Goal: Task Accomplishment & Management: Complete application form

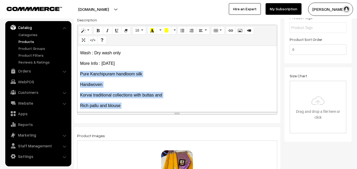
scroll to position [62, 0]
click at [156, 70] on div "Kanchipuram Pure Silk Saree Cloth : Kanchipuram Pure Silk / Pure Handloom Desig…" at bounding box center [176, 79] width 199 height 66
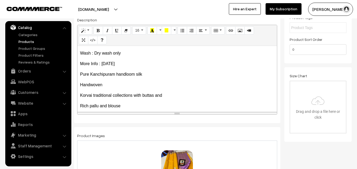
click at [28, 42] on link "Products" at bounding box center [43, 42] width 52 height 6
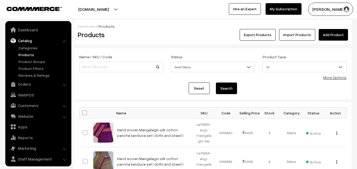
scroll to position [13, 0]
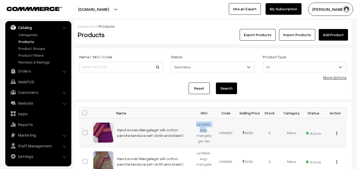
drag, startPoint x: 197, startPoint y: 124, endPoint x: 206, endPoint y: 131, distance: 11.8
click at [206, 131] on td "va11895-aug-mangalagiri-lax" at bounding box center [204, 133] width 22 height 29
copy td "va11895-aug"
click at [137, 31] on h2 "Products" at bounding box center [120, 35] width 85 height 8
click at [324, 33] on link "Add Product" at bounding box center [333, 35] width 29 height 12
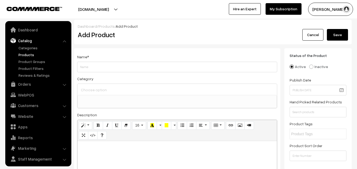
select select
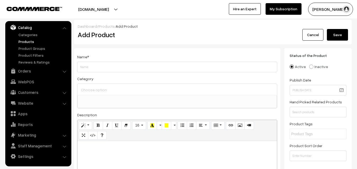
paste div
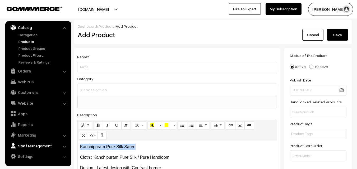
drag, startPoint x: 139, startPoint y: 147, endPoint x: 63, endPoint y: 144, distance: 76.1
copy p "Kanchipuram Pure Silk Saree"
click at [85, 60] on div "Name *" at bounding box center [177, 63] width 200 height 19
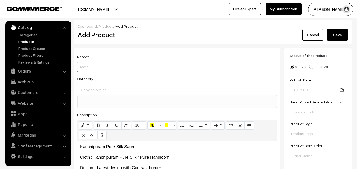
click at [85, 63] on input "Weight" at bounding box center [177, 67] width 200 height 11
paste input "Kanchipuram Pure Silk Saree"
type input "Kanchipuram Pure Silk Saree"
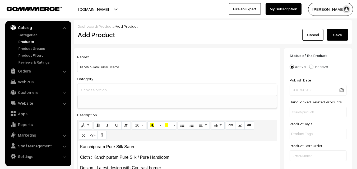
click at [95, 93] on input at bounding box center [177, 90] width 195 height 8
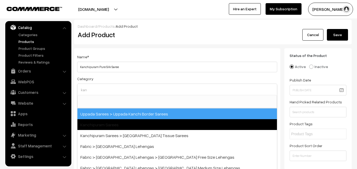
type input "kan"
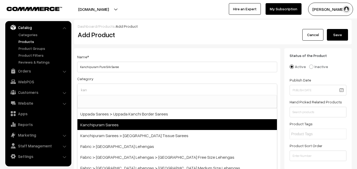
click at [124, 120] on span "Kanchipuram Sarees" at bounding box center [176, 124] width 199 height 11
select select "3"
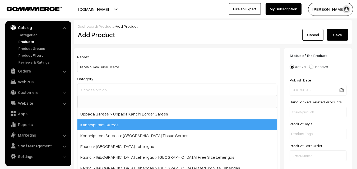
scroll to position [90, 0]
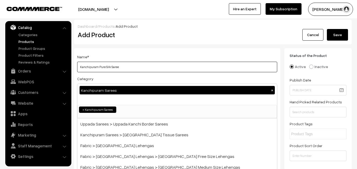
click at [137, 63] on input "Kanchipuram Pure Silk Saree" at bounding box center [177, 67] width 200 height 11
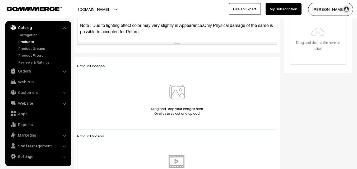
scroll to position [185, 0]
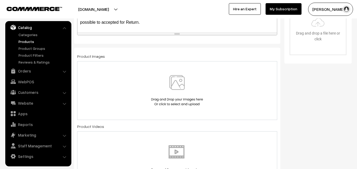
click at [178, 86] on img at bounding box center [177, 90] width 54 height 31
click at [174, 84] on img at bounding box center [177, 90] width 54 height 31
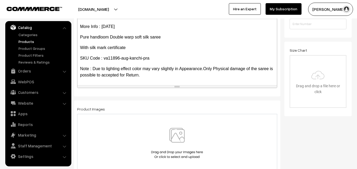
scroll to position [158, 0]
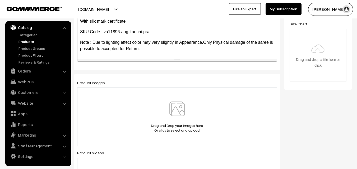
click at [180, 111] on img at bounding box center [177, 117] width 54 height 31
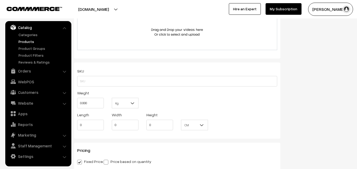
scroll to position [343, 0]
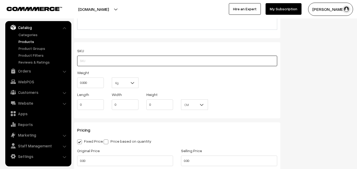
click at [96, 62] on input "text" at bounding box center [177, 61] width 200 height 11
paste input "va11896-aug-kanchi-pra"
type input "va11896-aug-kanchi-pra"
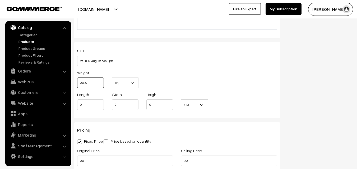
click at [94, 81] on input "0.000" at bounding box center [90, 83] width 27 height 11
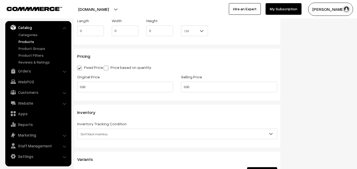
scroll to position [423, 0]
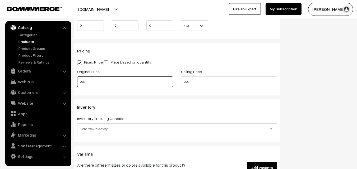
type input "0.80"
click at [100, 83] on input "0.00" at bounding box center [125, 82] width 96 height 11
click at [87, 85] on input "0" at bounding box center [125, 82] width 96 height 11
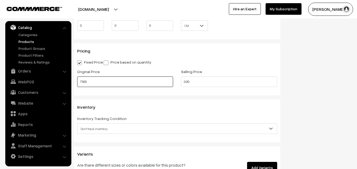
type input "7500"
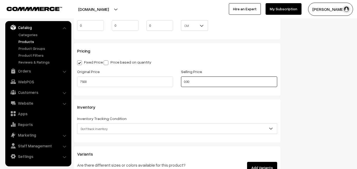
click at [203, 82] on input "0.00" at bounding box center [229, 82] width 96 height 11
click at [202, 78] on input "0" at bounding box center [229, 82] width 96 height 11
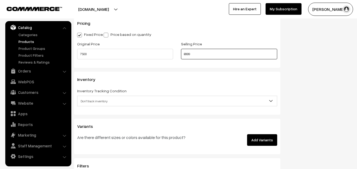
scroll to position [475, 0]
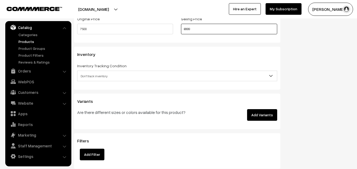
type input "8999"
click at [96, 72] on span "Don't track inventory" at bounding box center [176, 76] width 199 height 9
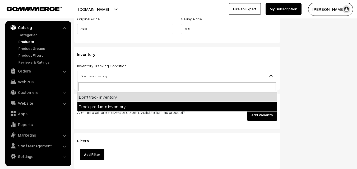
select select "2"
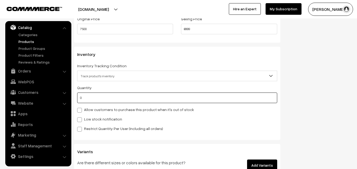
click at [96, 99] on input "0" at bounding box center [177, 98] width 200 height 11
type input "4"
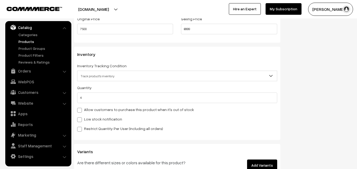
click at [92, 118] on label "Low stock notification" at bounding box center [99, 119] width 45 height 6
click at [81, 118] on input "Low stock notification" at bounding box center [78, 118] width 3 height 3
checkbox input "true"
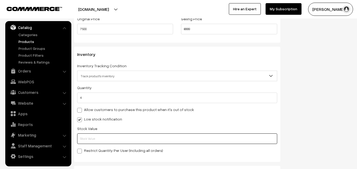
click at [93, 137] on input "text" at bounding box center [177, 139] width 200 height 11
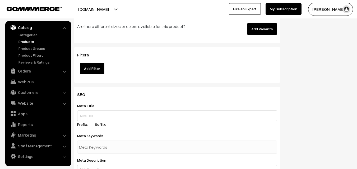
scroll to position [786, 0]
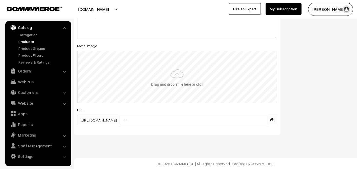
type input "2"
click at [181, 81] on input "file" at bounding box center [177, 77] width 199 height 52
type input "C:\fakepath\kanchipuram-saree-va11896-aug.jpeg"
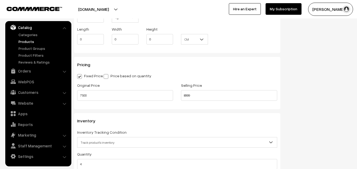
scroll to position [0, 0]
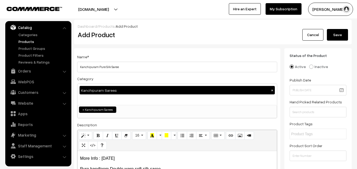
click at [339, 33] on button "Save" at bounding box center [337, 35] width 21 height 12
click at [152, 31] on h2 "Add Product" at bounding box center [178, 35] width 201 height 8
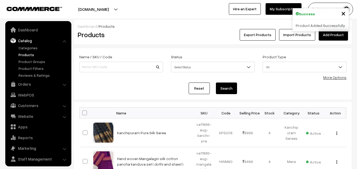
scroll to position [13, 0]
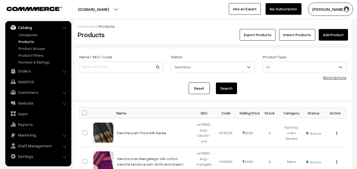
click at [155, 36] on h2 "Products" at bounding box center [120, 35] width 85 height 8
click at [338, 34] on link "Add Product" at bounding box center [333, 35] width 29 height 12
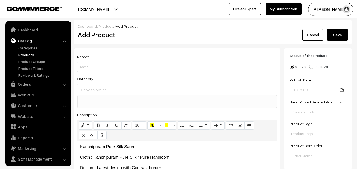
select select
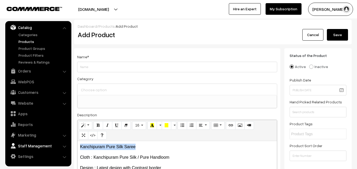
drag, startPoint x: 140, startPoint y: 146, endPoint x: 52, endPoint y: 146, distance: 88.5
copy p "Kanchipuram Pure Silk Saree"
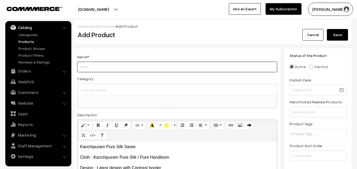
click at [95, 70] on input "Weight" at bounding box center [177, 67] width 200 height 11
paste input "Kanchipuram Pure Silk Saree"
type input "Kanchipuram Pure Silk Saree"
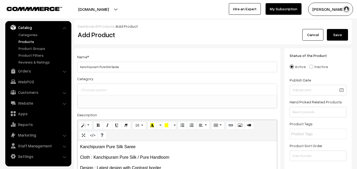
click at [94, 90] on input at bounding box center [177, 90] width 195 height 8
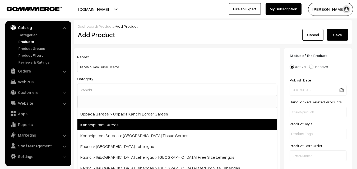
type input "kanchi"
click at [120, 124] on span "Kanchipuram Sarees" at bounding box center [176, 124] width 199 height 11
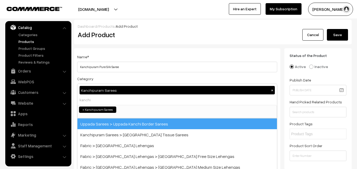
select select "3"
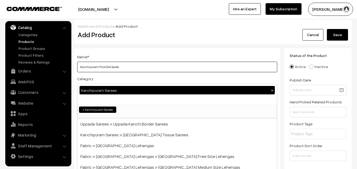
click at [137, 68] on input "Kanchipuram Pure Silk Saree" at bounding box center [177, 67] width 200 height 11
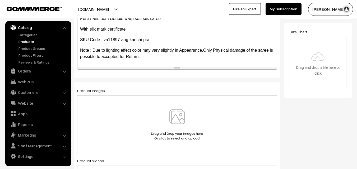
scroll to position [158, 0]
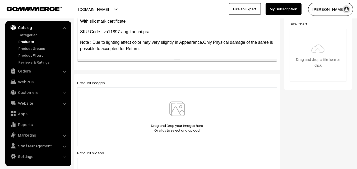
click at [177, 105] on img at bounding box center [177, 117] width 54 height 31
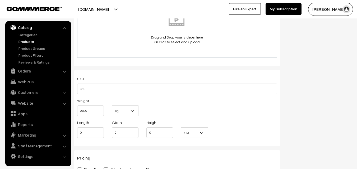
scroll to position [317, 0]
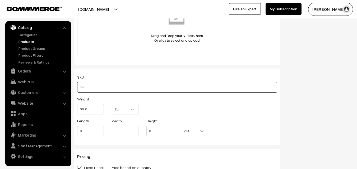
click at [88, 87] on input "text" at bounding box center [177, 87] width 200 height 11
paste input "va11897-aug-kanchi-pra"
type input "va11897-aug-kanchi-pra"
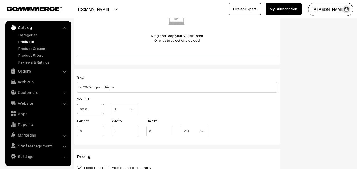
click at [87, 107] on input "0.000" at bounding box center [90, 109] width 27 height 11
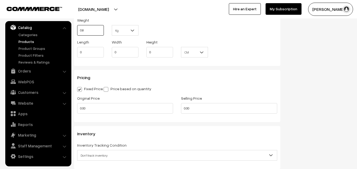
scroll to position [396, 0]
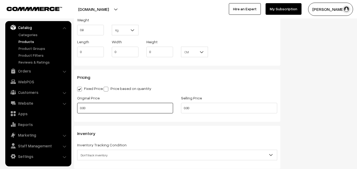
type input "0.80"
click at [92, 106] on input "0.00" at bounding box center [125, 108] width 96 height 11
type input "0"
click at [108, 111] on input "0" at bounding box center [125, 108] width 96 height 11
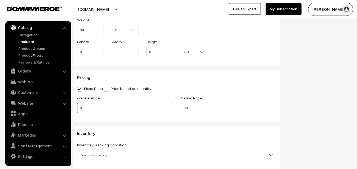
click at [108, 111] on input "0" at bounding box center [125, 108] width 96 height 11
type input "7500"
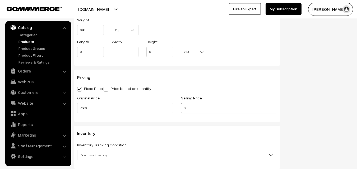
click at [201, 106] on input "0" at bounding box center [229, 108] width 96 height 11
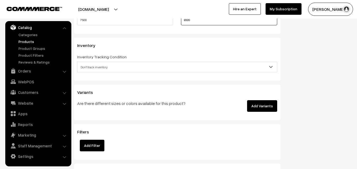
scroll to position [502, 0]
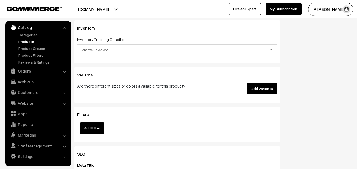
type input "8999"
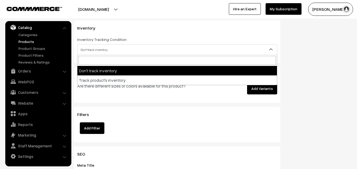
click at [92, 51] on span "Don't track inventory" at bounding box center [176, 49] width 199 height 9
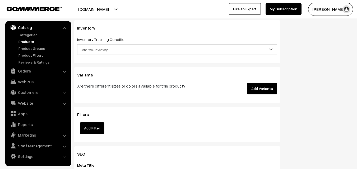
click at [99, 49] on span "Don't track inventory" at bounding box center [176, 49] width 199 height 9
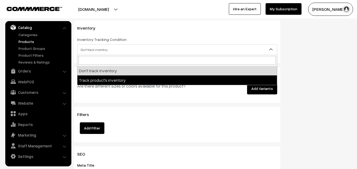
select select "2"
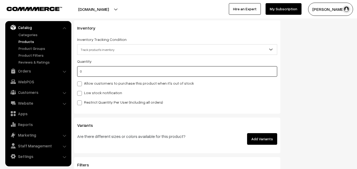
click at [100, 72] on input "0" at bounding box center [177, 71] width 200 height 11
type input "4"
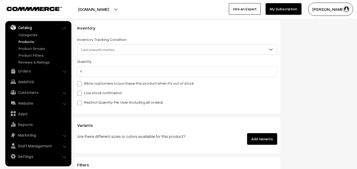
click at [93, 93] on label "Low stock notification" at bounding box center [99, 93] width 45 height 6
click at [81, 93] on input "Low stock notification" at bounding box center [78, 92] width 3 height 3
checkbox input "true"
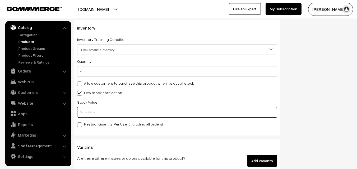
click at [94, 113] on input "text" at bounding box center [177, 112] width 200 height 11
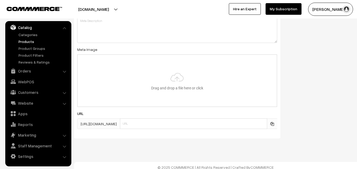
scroll to position [786, 0]
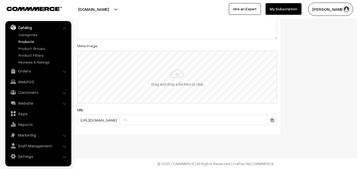
type input "2"
click at [183, 65] on input "file" at bounding box center [177, 77] width 199 height 52
type input "C:\fakepath\kanchipuram-saree-va11897-aug.jpeg"
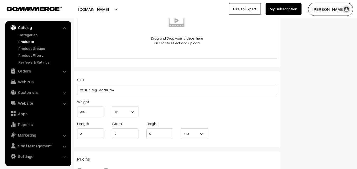
scroll to position [0, 0]
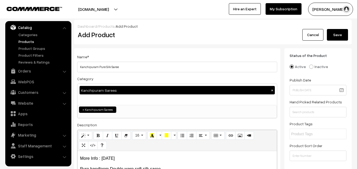
click at [334, 36] on button "Save" at bounding box center [337, 35] width 21 height 12
click at [157, 38] on h2 "Add Product" at bounding box center [178, 35] width 201 height 8
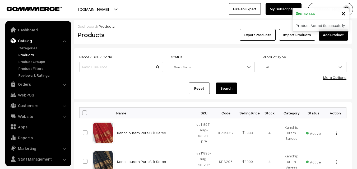
scroll to position [13, 0]
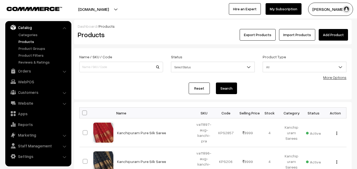
click at [330, 37] on link "Add Product" at bounding box center [333, 35] width 29 height 12
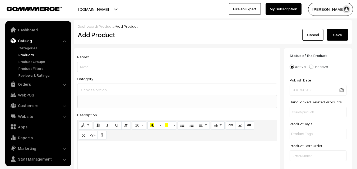
select select
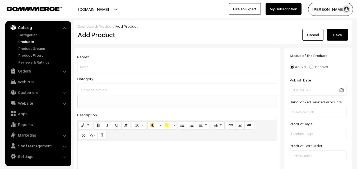
click at [89, 148] on p at bounding box center [177, 147] width 194 height 6
paste div
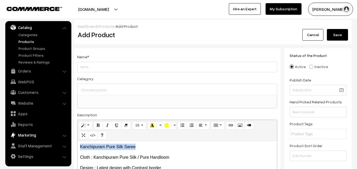
drag, startPoint x: 140, startPoint y: 147, endPoint x: 65, endPoint y: 139, distance: 74.9
copy p "Kanchipuram Pure Silk Saree"
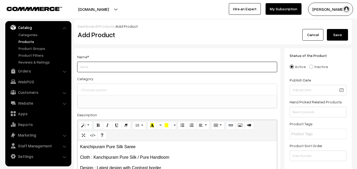
click at [92, 69] on input "Weight" at bounding box center [177, 67] width 200 height 11
paste input "Kanchipuram Pure Silk Saree"
type input "Kanchipuram Pure Silk Saree"
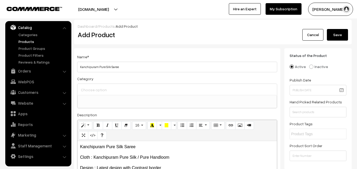
click at [92, 86] on div at bounding box center [176, 89] width 199 height 11
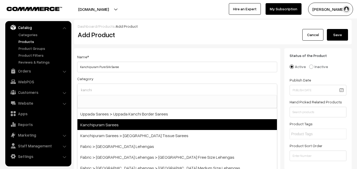
type input "kanchi"
click at [101, 126] on span "Kanchipuram Sarees" at bounding box center [176, 124] width 199 height 11
select select "3"
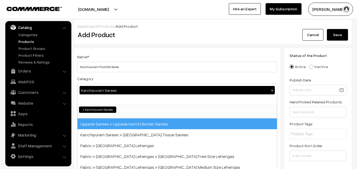
scroll to position [90, 0]
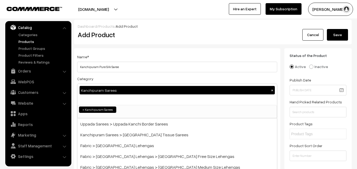
click at [135, 61] on div "Name * Kanchipuram Pure Silk Saree" at bounding box center [177, 63] width 200 height 19
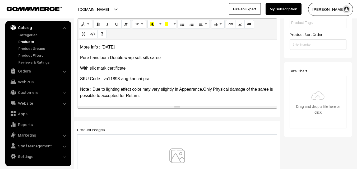
scroll to position [158, 0]
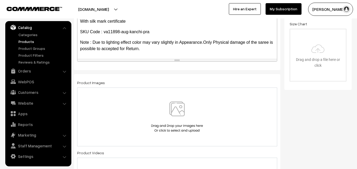
click at [177, 106] on img at bounding box center [177, 117] width 54 height 31
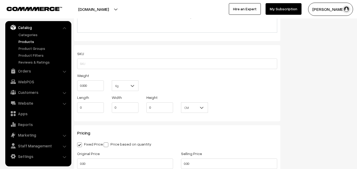
scroll to position [343, 0]
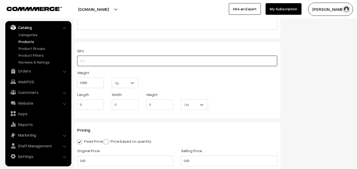
click at [90, 62] on input "text" at bounding box center [177, 61] width 200 height 11
paste input "va11898-aug-kanchi-pra"
type input "va11898-aug-kanchi-pra"
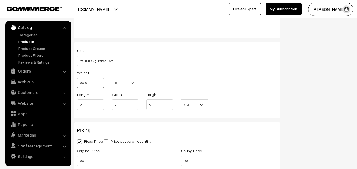
click at [92, 82] on input "0.000" at bounding box center [90, 83] width 27 height 11
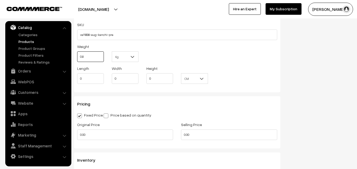
scroll to position [423, 0]
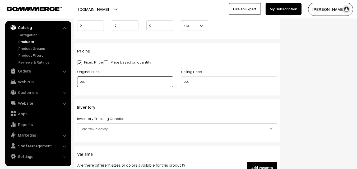
type input "0.80"
click at [90, 81] on input "0.00" at bounding box center [125, 82] width 96 height 11
click at [87, 82] on input "0" at bounding box center [125, 82] width 96 height 11
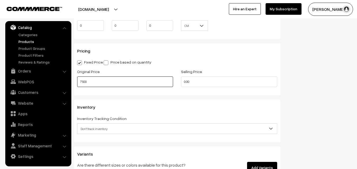
type input "7500"
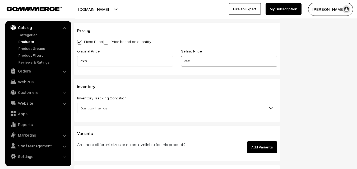
scroll to position [475, 0]
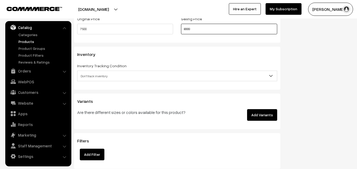
type input "8999"
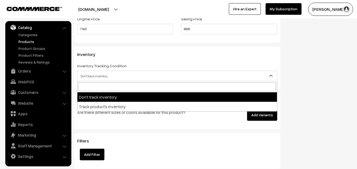
click at [97, 77] on span "Don't track inventory" at bounding box center [176, 76] width 199 height 9
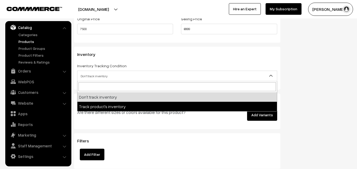
select select "2"
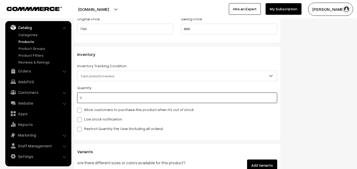
click at [97, 99] on input "0" at bounding box center [177, 98] width 200 height 11
type input "4"
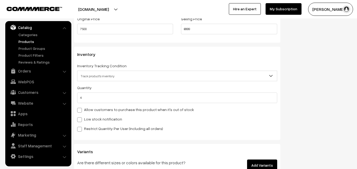
click at [90, 116] on div "Low stock notification" at bounding box center [177, 119] width 200 height 6
click at [90, 119] on label "Low stock notification" at bounding box center [99, 119] width 45 height 6
click at [81, 119] on input "Low stock notification" at bounding box center [78, 118] width 3 height 3
checkbox input "true"
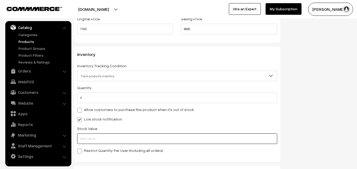
click at [90, 137] on input "text" at bounding box center [177, 139] width 200 height 11
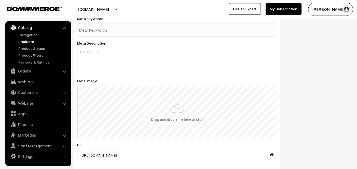
scroll to position [786, 0]
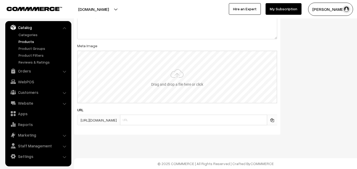
type input "2"
click at [176, 86] on input "file" at bounding box center [177, 77] width 199 height 52
type input "C:\fakepath\kanchipuram-saree-va11898-aug.jpeg"
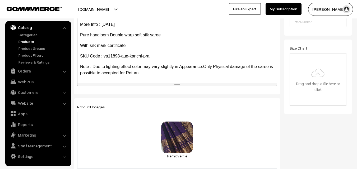
scroll to position [0, 0]
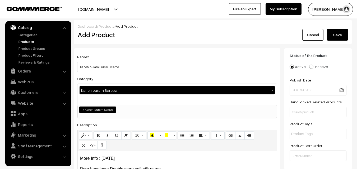
click at [338, 35] on button "Save" at bounding box center [337, 35] width 21 height 12
click at [161, 32] on h2 "Add Product" at bounding box center [178, 35] width 201 height 8
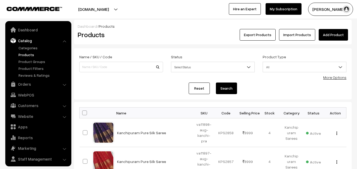
scroll to position [13, 0]
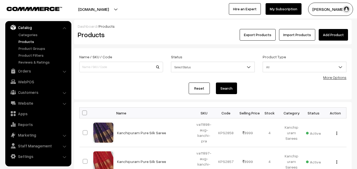
click at [324, 37] on link "Add Product" at bounding box center [333, 35] width 29 height 12
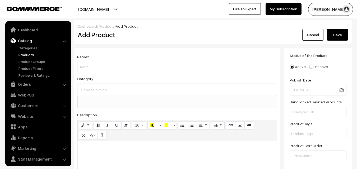
select select
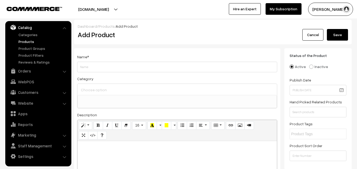
click at [28, 42] on link "Products" at bounding box center [43, 42] width 52 height 6
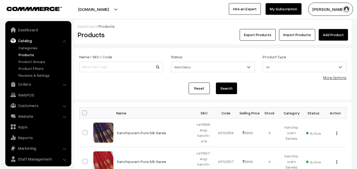
scroll to position [13, 0]
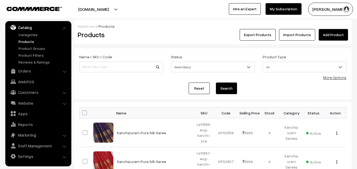
click at [153, 42] on div "Dashboard / Products Products Export Products Import Products Add Product" at bounding box center [213, 32] width 278 height 25
click at [332, 31] on link "Add Product" at bounding box center [333, 35] width 29 height 12
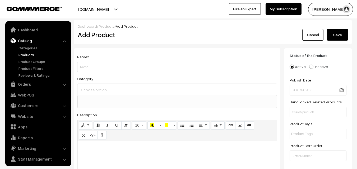
select select
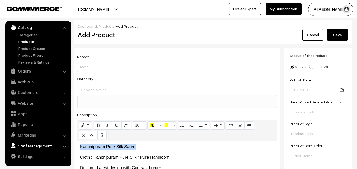
drag, startPoint x: 138, startPoint y: 147, endPoint x: 55, endPoint y: 143, distance: 83.3
copy p "Kanchipuram Pure Silk Saree"
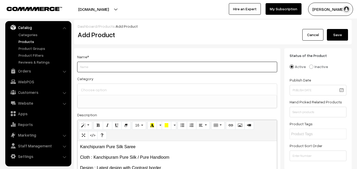
click at [85, 67] on input "Weight" at bounding box center [177, 67] width 200 height 11
paste input "Kanchipuram Pure Silk Saree"
type input "Kanchipuram Pure Silk Saree"
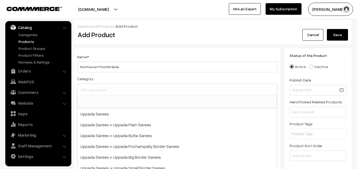
click at [88, 87] on input at bounding box center [177, 90] width 195 height 8
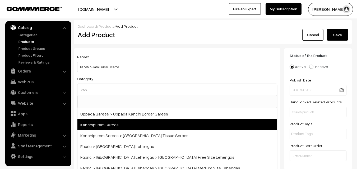
type input "kan"
click at [109, 123] on span "Kanchipuram Sarees" at bounding box center [176, 124] width 199 height 11
select select "3"
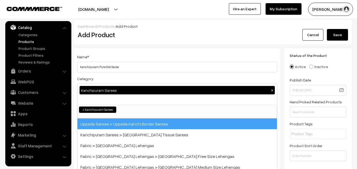
scroll to position [90, 0]
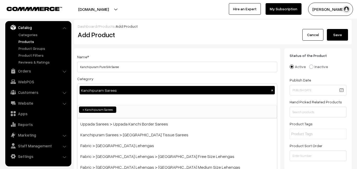
click at [127, 52] on div "Name * Kanchipuram Pure Silk Saree Category Kanchipuram Sarees × Uppada Sarees …" at bounding box center [177, 138] width 206 height 180
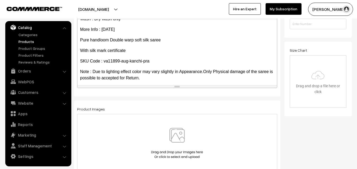
scroll to position [72, 0]
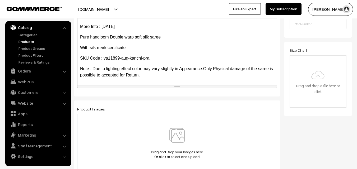
click at [175, 137] on img at bounding box center [177, 143] width 54 height 31
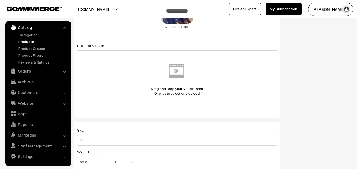
scroll to position [291, 0]
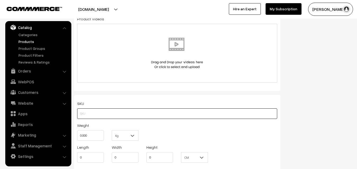
click at [91, 112] on input "text" at bounding box center [177, 114] width 200 height 11
paste input "va11899-aug-kanchi-pra"
type input "va11899-aug-kanchi-pra"
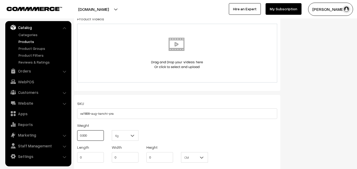
click at [89, 135] on input "0.000" at bounding box center [90, 135] width 27 height 11
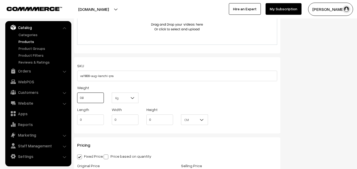
scroll to position [370, 0]
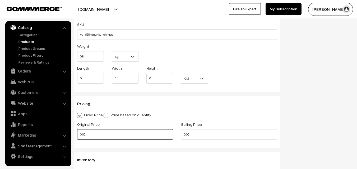
type input "0.80"
click at [88, 135] on input "0.00" at bounding box center [125, 134] width 96 height 11
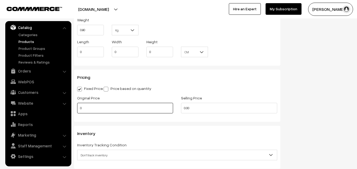
click at [89, 110] on input "0" at bounding box center [125, 108] width 96 height 11
type input "7500"
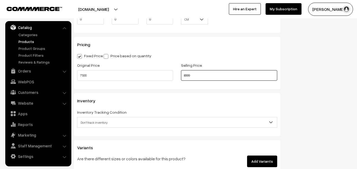
scroll to position [475, 0]
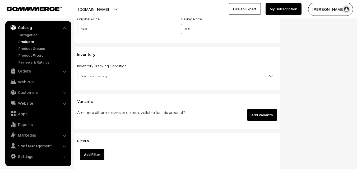
type input "8999"
click at [90, 78] on span "Don't track inventory" at bounding box center [176, 76] width 199 height 9
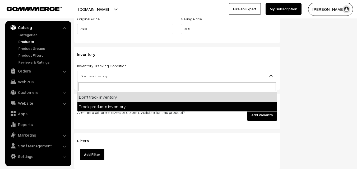
select select "2"
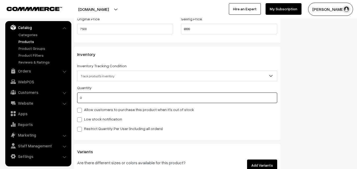
click at [92, 96] on input "0" at bounding box center [177, 98] width 200 height 11
type input "4"
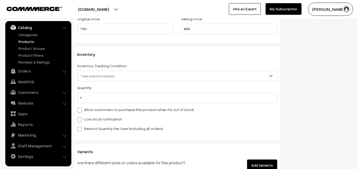
click at [88, 118] on label "Low stock notification" at bounding box center [99, 119] width 45 height 6
click at [81, 118] on input "Low stock notification" at bounding box center [78, 118] width 3 height 3
checkbox input "true"
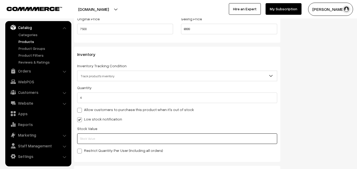
click at [85, 135] on input "text" at bounding box center [177, 139] width 200 height 11
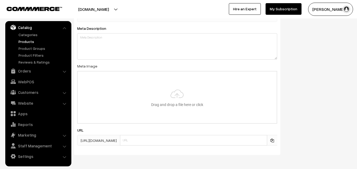
scroll to position [786, 0]
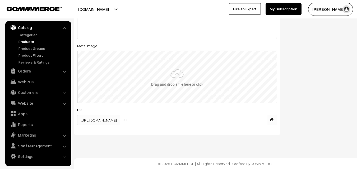
type input "2"
click at [153, 90] on input "file" at bounding box center [177, 77] width 199 height 52
type input "C:\fakepath\kanchipuram-saree-va11899-aug.jpeg"
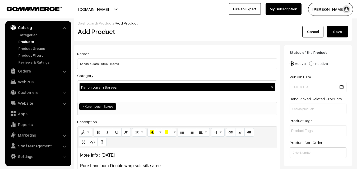
scroll to position [0, 0]
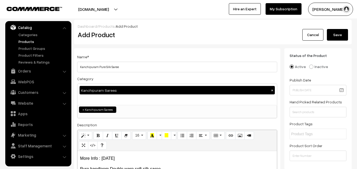
click at [335, 39] on button "Save" at bounding box center [337, 35] width 21 height 12
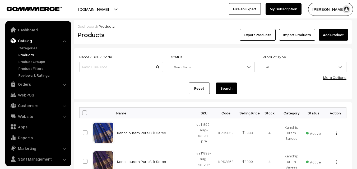
scroll to position [13, 0]
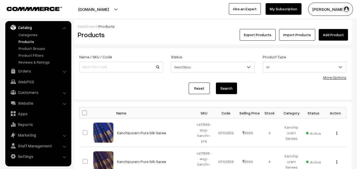
click at [159, 30] on div "Products" at bounding box center [120, 35] width 93 height 12
click at [327, 36] on link "Add Product" at bounding box center [333, 35] width 29 height 12
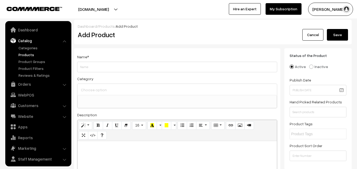
select select
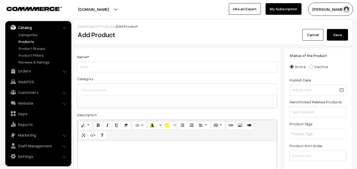
click at [102, 146] on p at bounding box center [177, 147] width 194 height 6
paste div
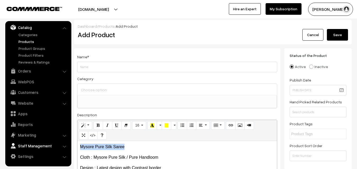
drag, startPoint x: 161, startPoint y: 147, endPoint x: 47, endPoint y: 143, distance: 114.4
copy p "Mysore Pure Silk Saree"
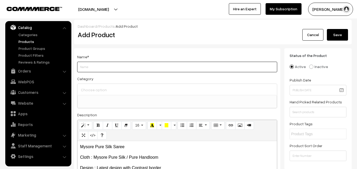
click at [89, 70] on input "Weight" at bounding box center [177, 67] width 200 height 11
paste input "Mysore Pure Silk Saree"
type input "Mysore Pure Silk Saree"
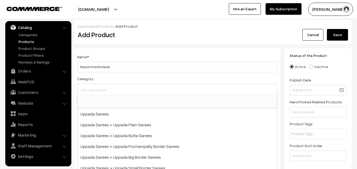
click at [91, 87] on input at bounding box center [177, 90] width 195 height 8
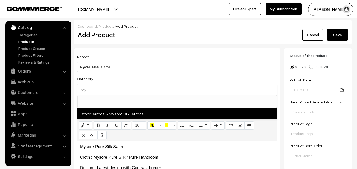
type input "my"
click at [104, 115] on span "Other Sarees > Mysore Silk Sarees" at bounding box center [176, 114] width 199 height 11
select select "17"
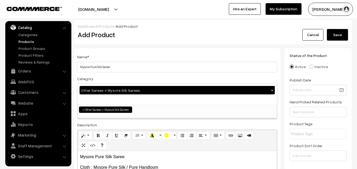
scroll to position [103, 0]
click at [131, 66] on input "Mysore Pure Silk Saree" at bounding box center [177, 67] width 200 height 11
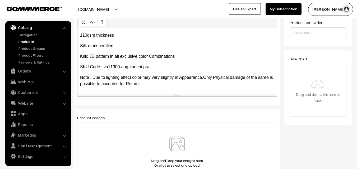
scroll to position [132, 0]
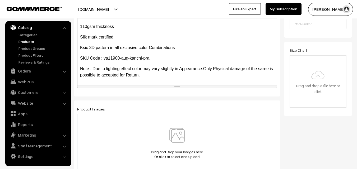
click at [174, 134] on img at bounding box center [177, 143] width 54 height 31
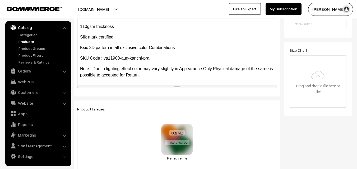
click at [177, 156] on link "Remove file" at bounding box center [177, 159] width 32 height 6
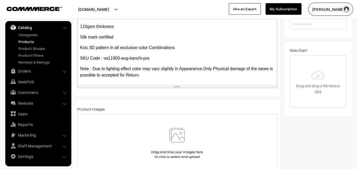
click at [178, 140] on img at bounding box center [177, 143] width 54 height 31
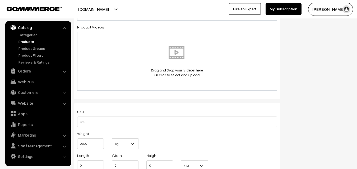
scroll to position [317, 0]
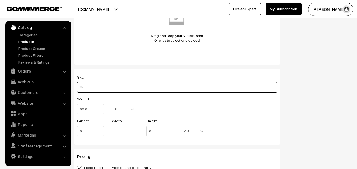
click at [91, 86] on input "text" at bounding box center [177, 87] width 200 height 11
paste input "va11900-aug-kanchi-pra"
type input "va11900-aug-kanchi-pra"
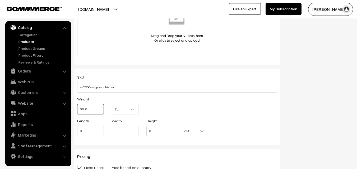
click at [92, 108] on input "0.000" at bounding box center [90, 109] width 27 height 11
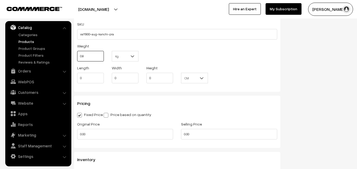
scroll to position [396, 0]
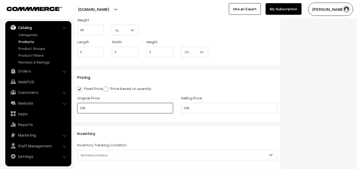
type input "0.80"
click at [95, 107] on input "0.00" at bounding box center [125, 108] width 96 height 11
type input "0"
type input "10200"
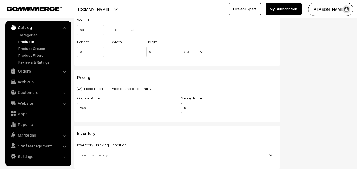
click at [197, 108] on input "12" at bounding box center [229, 108] width 96 height 11
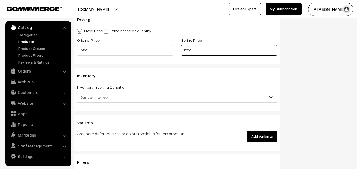
scroll to position [475, 0]
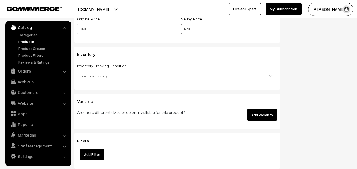
type input "12700"
click at [98, 75] on span "Don't track inventory" at bounding box center [176, 76] width 199 height 9
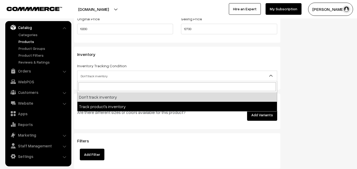
select select "2"
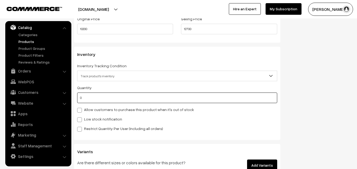
click at [94, 99] on input "0" at bounding box center [177, 98] width 200 height 11
type input "4"
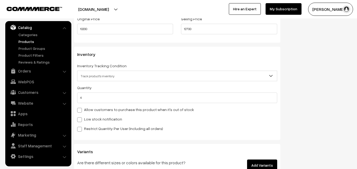
click at [97, 117] on label "Low stock notification" at bounding box center [99, 119] width 45 height 6
click at [81, 117] on input "Low stock notification" at bounding box center [78, 118] width 3 height 3
checkbox input "true"
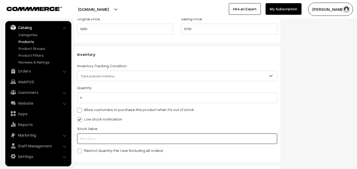
click at [97, 134] on input "text" at bounding box center [177, 139] width 200 height 11
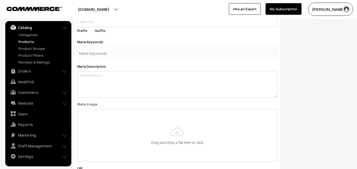
scroll to position [786, 0]
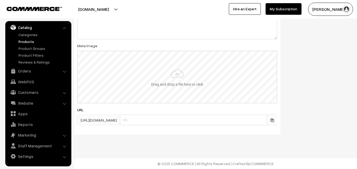
type input "2"
click at [164, 83] on input "file" at bounding box center [177, 77] width 199 height 52
type input "C:\fakepath\mysore-saree-va11900-aug.jpeg"
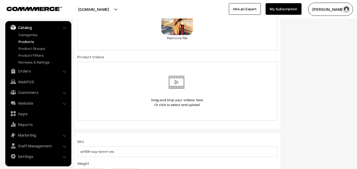
scroll to position [0, 0]
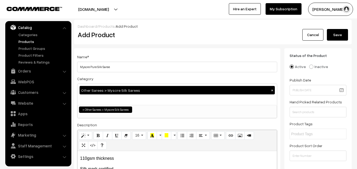
click at [337, 31] on button "Save" at bounding box center [337, 35] width 21 height 12
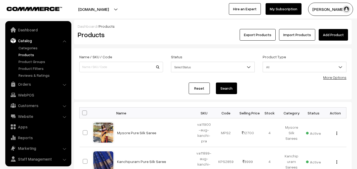
scroll to position [13, 0]
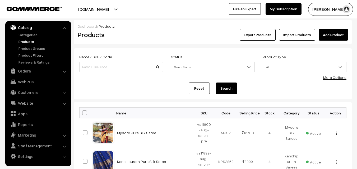
drag, startPoint x: 185, startPoint y: 30, endPoint x: 179, endPoint y: 30, distance: 6.1
click at [179, 30] on div "Export Products Import Products Add Product" at bounding box center [258, 35] width 177 height 12
click at [326, 34] on link "Add Product" at bounding box center [333, 35] width 29 height 12
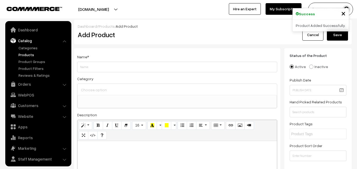
select select
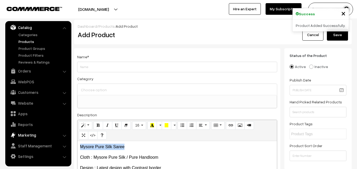
drag, startPoint x: 138, startPoint y: 146, endPoint x: 51, endPoint y: 137, distance: 87.7
copy p "Mysore Pure Silk Saree"
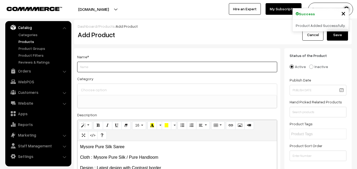
click at [93, 65] on input "Weight" at bounding box center [177, 67] width 200 height 11
paste input "Mysore Pure Silk Saree"
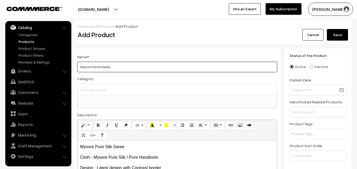
type input "Mysore Pure Silk Saree"
click at [94, 94] on div at bounding box center [176, 89] width 199 height 11
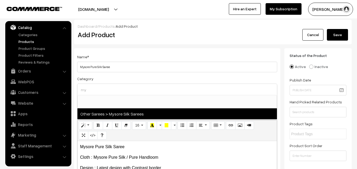
type input "my"
click at [116, 113] on span "Other Sarees > Mysore Silk Sarees" at bounding box center [176, 114] width 199 height 11
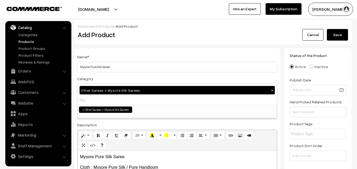
select select "17"
click at [134, 59] on div "Name * Mysore Pure Silk Saree" at bounding box center [177, 63] width 200 height 19
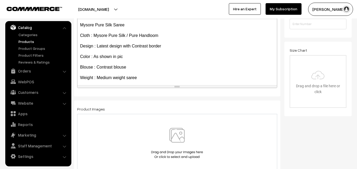
scroll to position [94, 0]
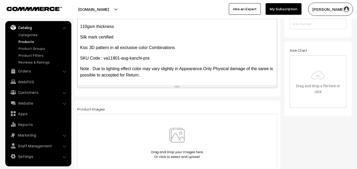
click at [176, 132] on img at bounding box center [177, 143] width 54 height 31
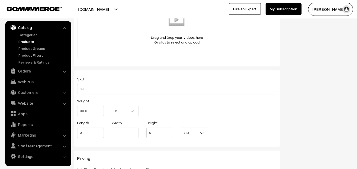
scroll to position [317, 0]
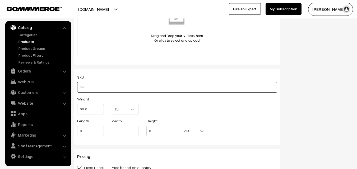
click at [87, 88] on input "text" at bounding box center [177, 87] width 200 height 11
paste input "va11901-aug-kanchi-pra"
type input "va11901-aug-kanchi-pra"
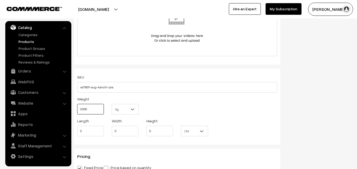
click at [88, 105] on input "0.000" at bounding box center [90, 109] width 27 height 11
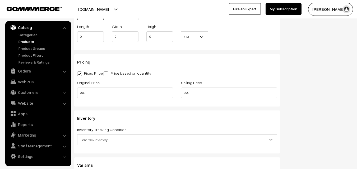
scroll to position [423, 0]
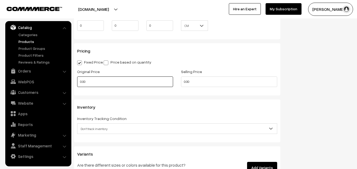
type input "0.80"
click at [92, 83] on input "0.00" at bounding box center [125, 82] width 96 height 11
click at [97, 82] on input "0" at bounding box center [125, 82] width 96 height 11
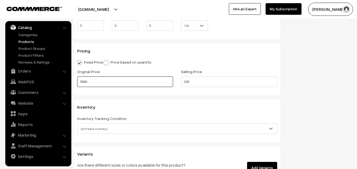
type input "10200"
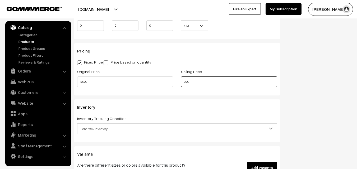
click at [188, 81] on input "0.00" at bounding box center [229, 82] width 96 height 11
click at [190, 80] on input "0" at bounding box center [229, 82] width 96 height 11
type input "12700"
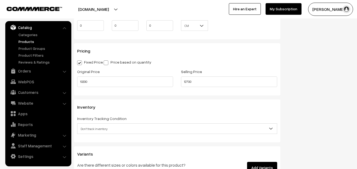
click at [83, 129] on span "Don't track inventory" at bounding box center [176, 128] width 199 height 9
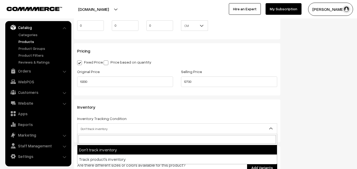
select select "2"
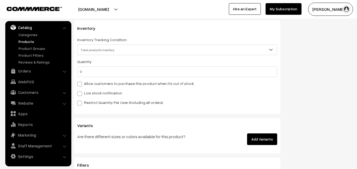
scroll to position [502, 0]
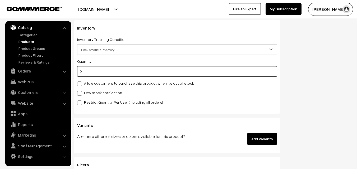
click at [91, 69] on input "0" at bounding box center [177, 71] width 200 height 11
type input "4"
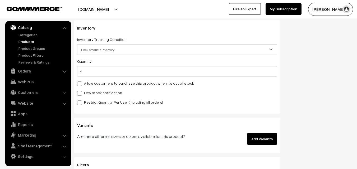
click at [92, 90] on label "Low stock notification" at bounding box center [99, 93] width 45 height 6
click at [81, 91] on input "Low stock notification" at bounding box center [78, 92] width 3 height 3
checkbox input "true"
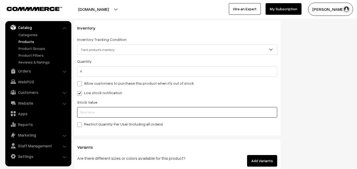
click at [91, 111] on input "text" at bounding box center [177, 112] width 200 height 11
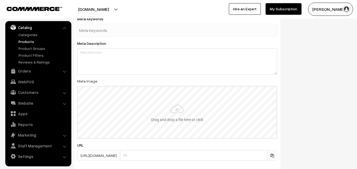
scroll to position [786, 0]
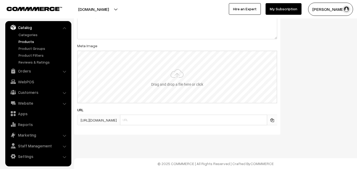
type input "2"
click at [177, 85] on input "file" at bounding box center [177, 77] width 199 height 52
type input "C:\fakepath\mysore-saree-va11901-aug.jpeg"
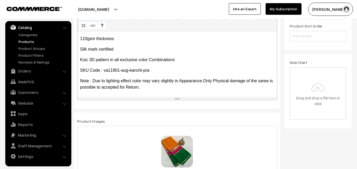
scroll to position [0, 0]
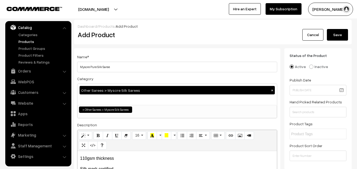
click at [340, 31] on button "Save" at bounding box center [337, 35] width 21 height 12
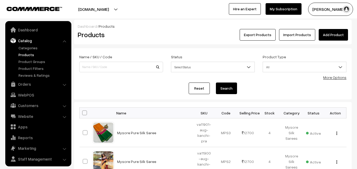
scroll to position [13, 0]
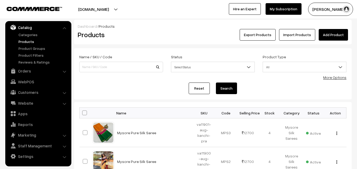
click at [323, 37] on link "Add Product" at bounding box center [333, 35] width 29 height 12
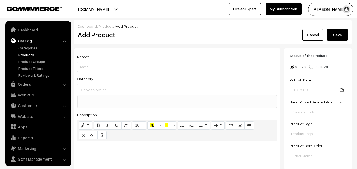
select select
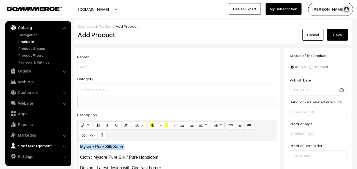
drag, startPoint x: 142, startPoint y: 145, endPoint x: 50, endPoint y: 146, distance: 91.7
copy p "Mysore Pure Silk Saree"
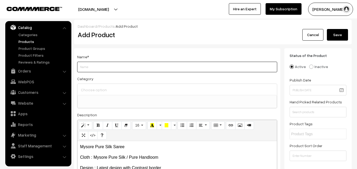
click at [91, 66] on input "Weight" at bounding box center [177, 67] width 200 height 11
paste input "Mysore Pure Silk Saree"
type input "Mysore Pure Silk Saree"
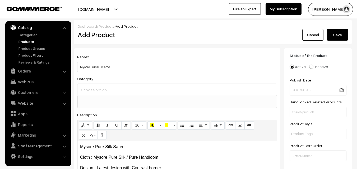
click at [93, 96] on ul at bounding box center [177, 98] width 199 height 7
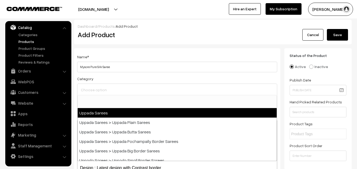
type input ","
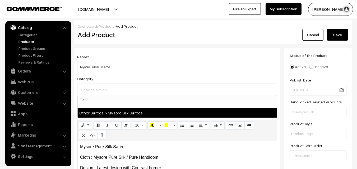
type input "my"
select select "17"
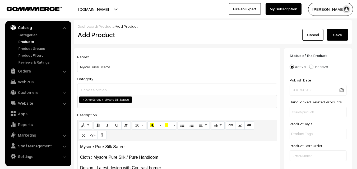
click at [137, 60] on div "Name * Mysore Pure Silk Saree" at bounding box center [177, 63] width 200 height 19
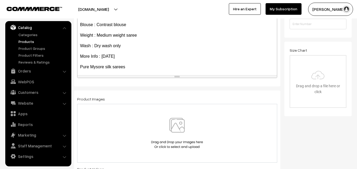
scroll to position [94, 0]
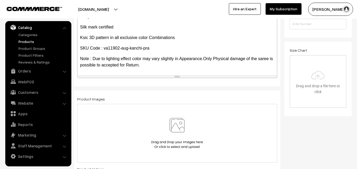
click at [173, 125] on img at bounding box center [177, 133] width 54 height 31
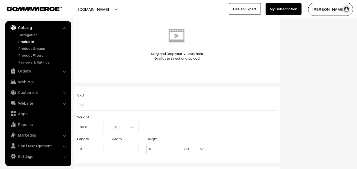
scroll to position [291, 0]
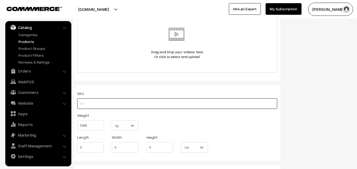
click at [88, 102] on input "text" at bounding box center [177, 104] width 200 height 11
paste input "va11902-aug-kanchi-pra"
type input "va11902-aug-kanchi-pra"
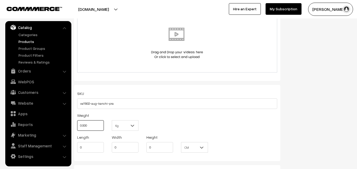
click at [89, 125] on input "0.000" at bounding box center [90, 125] width 27 height 11
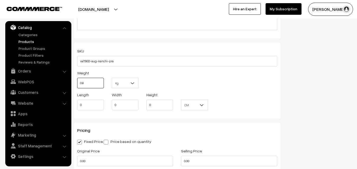
scroll to position [396, 0]
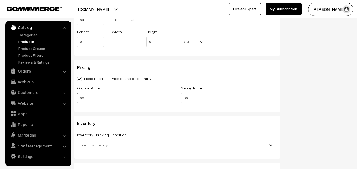
type input "0.80"
click at [91, 96] on input "0.00" at bounding box center [125, 98] width 96 height 11
type input "10200"
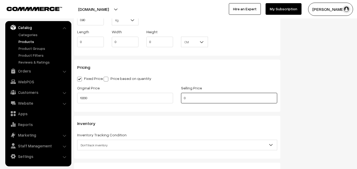
click at [202, 101] on input "0" at bounding box center [229, 98] width 96 height 11
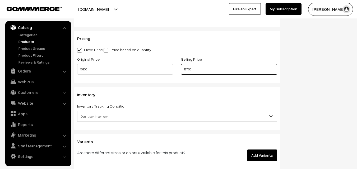
scroll to position [475, 0]
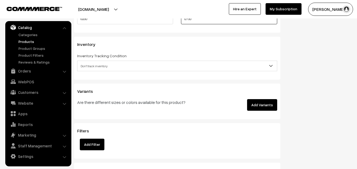
type input "12700"
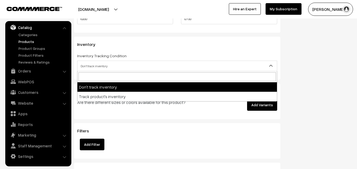
click at [87, 62] on span "Don't track inventory" at bounding box center [176, 66] width 199 height 9
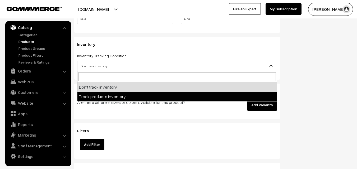
click at [93, 106] on div "Are there different sizes or colors available for this product?" at bounding box center [142, 105] width 138 height 12
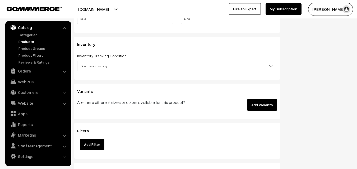
click at [93, 67] on span "Don't track inventory" at bounding box center [176, 66] width 199 height 9
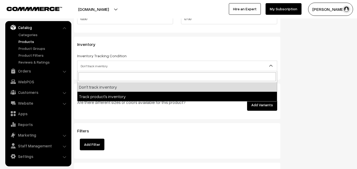
select select "2"
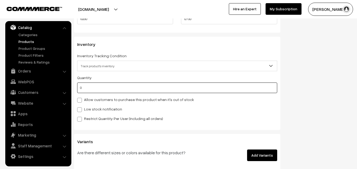
click at [93, 86] on input "0" at bounding box center [177, 88] width 200 height 11
type input "4"
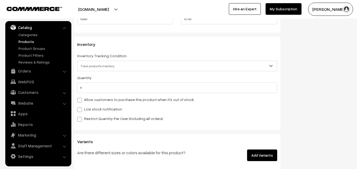
click at [94, 109] on label "Low stock notification" at bounding box center [99, 109] width 45 height 6
click at [81, 109] on input "Low stock notification" at bounding box center [78, 108] width 3 height 3
checkbox input "true"
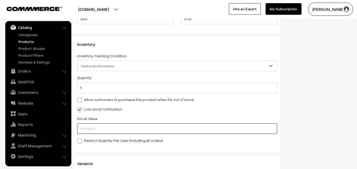
click at [92, 133] on input "text" at bounding box center [177, 129] width 200 height 11
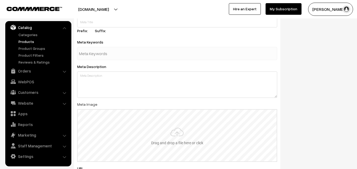
scroll to position [776, 0]
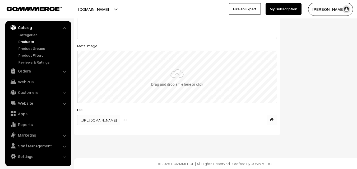
type input "2"
click at [159, 78] on input "file" at bounding box center [177, 77] width 199 height 52
type input "C:\fakepath\mysore-saree-va11902-aug.jpeg"
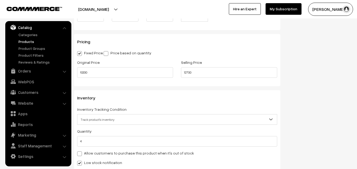
scroll to position [0, 0]
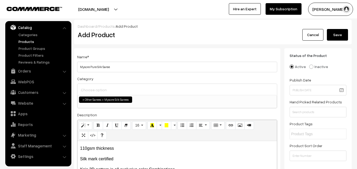
click at [343, 34] on button "Save" at bounding box center [337, 35] width 21 height 12
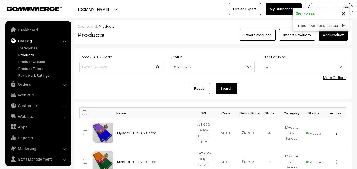
scroll to position [13, 0]
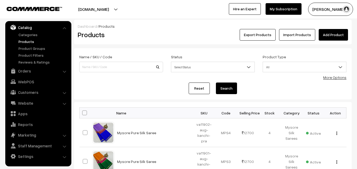
click at [330, 36] on link "Add Product" at bounding box center [333, 35] width 29 height 12
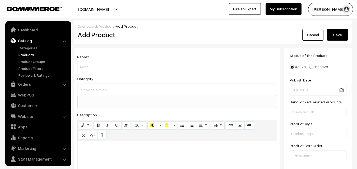
select select
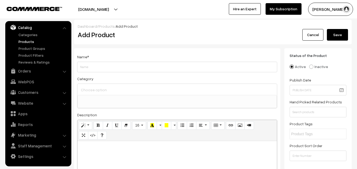
paste div
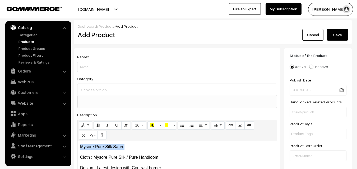
drag, startPoint x: 128, startPoint y: 146, endPoint x: 80, endPoint y: 147, distance: 48.1
copy p "Mysore Pure Silk Saree"
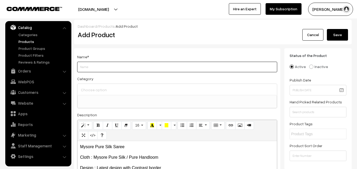
click at [99, 67] on input "Weight" at bounding box center [177, 67] width 200 height 11
paste input "Mysore Pure Silk Saree"
type input "Mysore Pure Silk Saree"
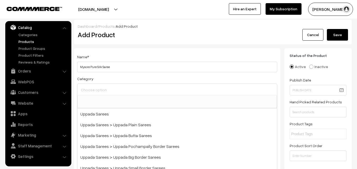
click at [95, 90] on input at bounding box center [177, 90] width 195 height 8
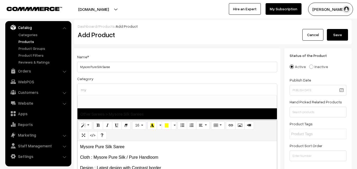
type input "my"
click at [116, 114] on span "Other Sarees > Mysore Silk Sarees" at bounding box center [176, 114] width 199 height 11
select select "17"
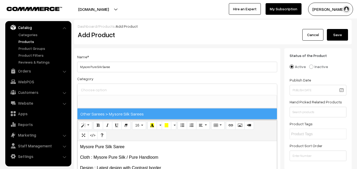
scroll to position [103, 0]
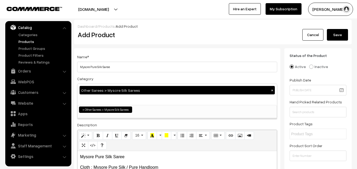
click at [130, 54] on div "Name * Mysore Pure Silk Saree" at bounding box center [177, 63] width 200 height 19
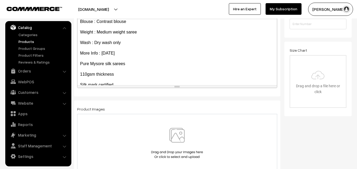
scroll to position [94, 0]
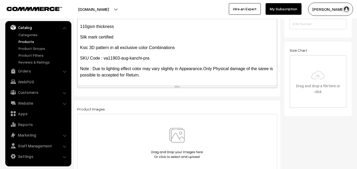
click at [179, 132] on img at bounding box center [177, 143] width 54 height 31
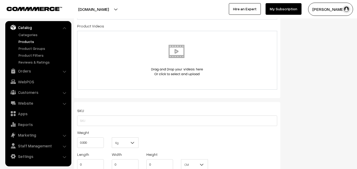
scroll to position [291, 0]
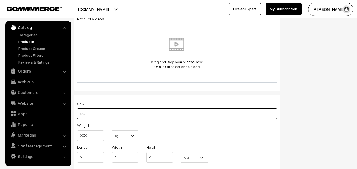
click at [87, 114] on input "text" at bounding box center [177, 114] width 200 height 11
paste input "va11903-aug-kanchi-pra"
type input "va11903-aug-kanchi-pra"
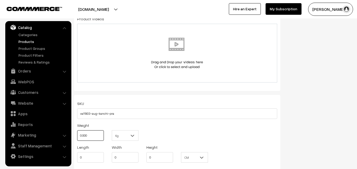
click at [93, 134] on input "0.000" at bounding box center [90, 135] width 27 height 11
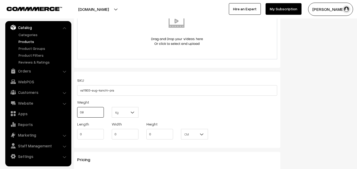
scroll to position [396, 0]
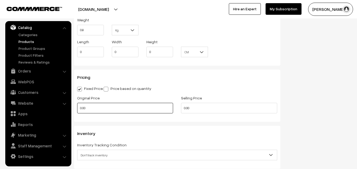
type input "0.80"
click at [90, 110] on input "0.00" at bounding box center [125, 108] width 96 height 11
click at [88, 108] on input "0" at bounding box center [125, 108] width 96 height 11
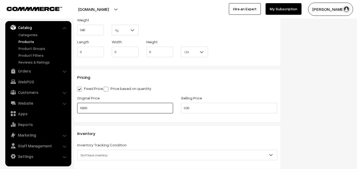
type input "10200"
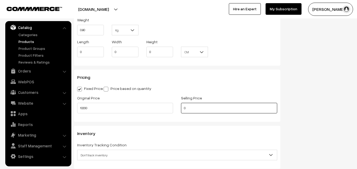
click at [188, 110] on input "0" at bounding box center [229, 108] width 96 height 11
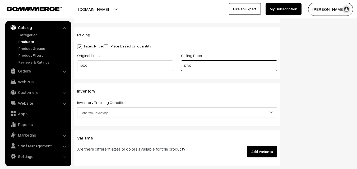
scroll to position [475, 0]
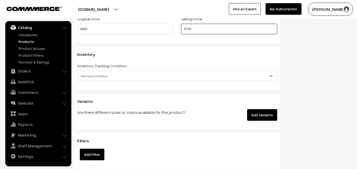
type input "12700"
click at [87, 77] on span "Don't track inventory" at bounding box center [176, 76] width 199 height 9
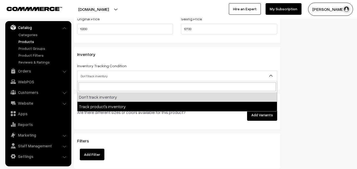
select select "2"
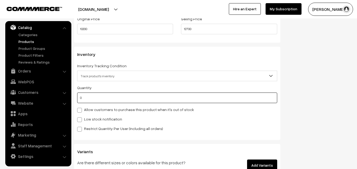
click at [88, 99] on input "0" at bounding box center [177, 98] width 200 height 11
type input "4"
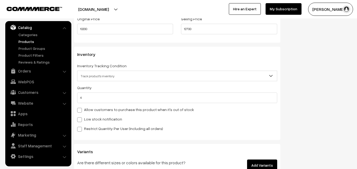
click at [88, 120] on label "Low stock notification" at bounding box center [99, 119] width 45 height 6
click at [81, 120] on input "Low stock notification" at bounding box center [78, 118] width 3 height 3
checkbox input "true"
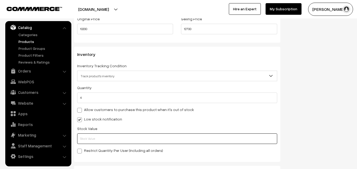
click at [88, 135] on input "text" at bounding box center [177, 139] width 200 height 11
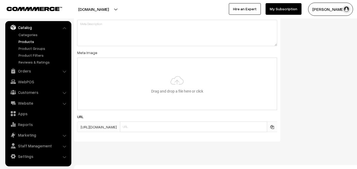
scroll to position [786, 0]
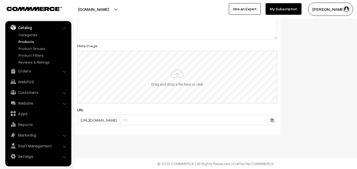
type input "2"
click at [181, 74] on input "file" at bounding box center [177, 77] width 199 height 52
type input "C:\fakepath\mysore-saree-va11903-aug.jpeg"
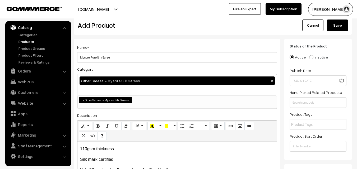
scroll to position [0, 0]
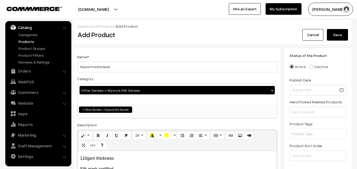
click at [349, 33] on div "Cancel Save" at bounding box center [316, 35] width 69 height 12
click at [347, 33] on button "Save" at bounding box center [337, 35] width 21 height 12
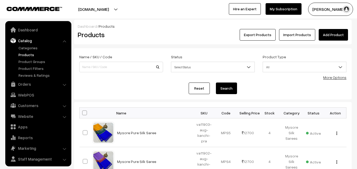
scroll to position [13, 0]
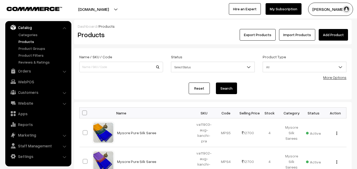
click at [162, 33] on h2 "Products" at bounding box center [120, 35] width 85 height 8
click at [326, 36] on link "Add Product" at bounding box center [333, 35] width 29 height 12
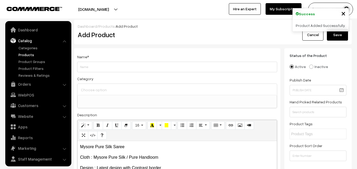
select select
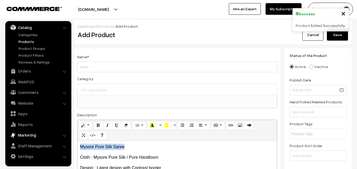
drag, startPoint x: 131, startPoint y: 145, endPoint x: 44, endPoint y: 138, distance: 87.4
copy p "Mysore Pure Silk Saree"
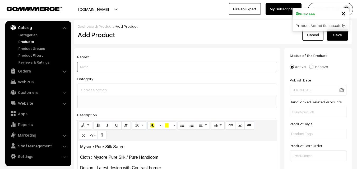
click at [81, 67] on input "Weight" at bounding box center [177, 67] width 200 height 11
paste input "Mysore Pure Silk Saree"
type input "Mysore Pure Silk Saree"
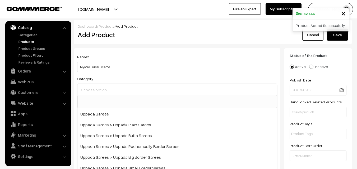
click at [86, 86] on input at bounding box center [177, 90] width 195 height 8
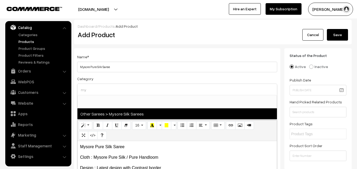
type input "my"
click at [108, 113] on span "Other Sarees > Mysore Silk Sarees" at bounding box center [176, 114] width 199 height 11
select select "17"
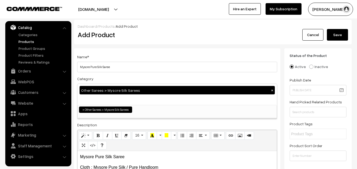
scroll to position [103, 0]
click at [134, 67] on input "Mysore Pure Silk Saree" at bounding box center [177, 67] width 200 height 11
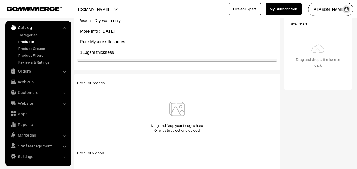
scroll to position [94, 0]
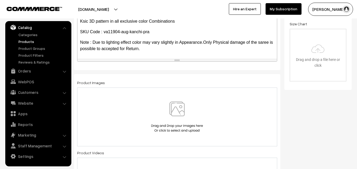
click at [187, 109] on img at bounding box center [177, 117] width 54 height 31
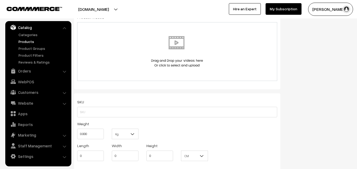
scroll to position [317, 0]
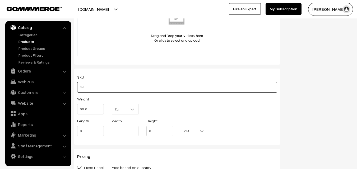
click at [92, 86] on input "text" at bounding box center [177, 87] width 200 height 11
paste input "va11904-aug-kanchi-pra"
type input "va11904-aug-kanchi-pra"
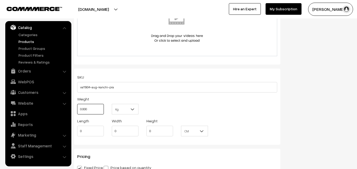
click at [90, 109] on input "0.000" at bounding box center [90, 109] width 27 height 11
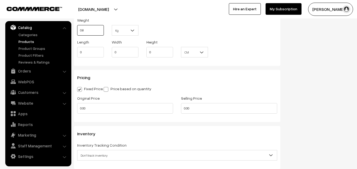
scroll to position [396, 0]
type input "0.80"
click at [88, 102] on div "Original Price 0.00" at bounding box center [125, 104] width 96 height 19
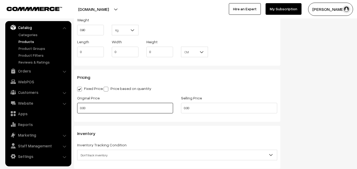
click at [88, 104] on input "0.00" at bounding box center [125, 108] width 96 height 11
type input "10200"
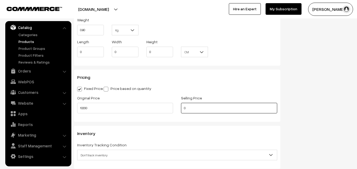
click at [194, 109] on input "0" at bounding box center [229, 108] width 96 height 11
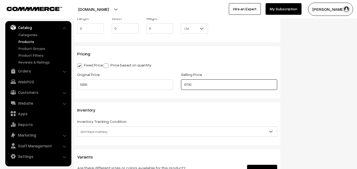
scroll to position [449, 0]
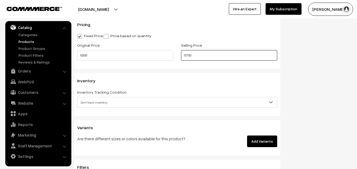
type input "12700"
click at [93, 99] on span "Don't track inventory" at bounding box center [176, 102] width 199 height 9
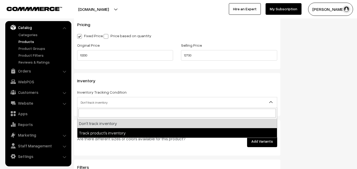
select select "2"
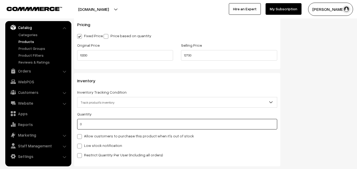
click at [95, 124] on input "0" at bounding box center [177, 124] width 200 height 11
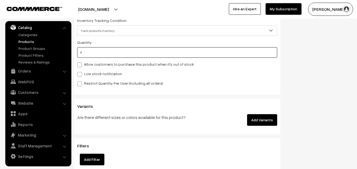
scroll to position [528, 0]
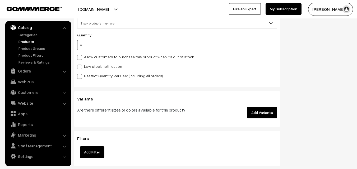
type input "4"
click at [82, 66] on span at bounding box center [79, 67] width 5 height 5
click at [81, 66] on input "Low stock notification" at bounding box center [78, 65] width 3 height 3
checkbox input "true"
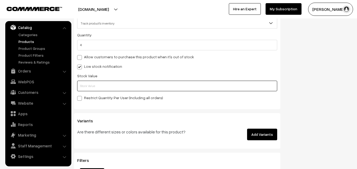
click at [85, 84] on input "text" at bounding box center [177, 86] width 200 height 11
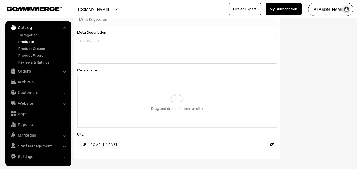
scroll to position [786, 0]
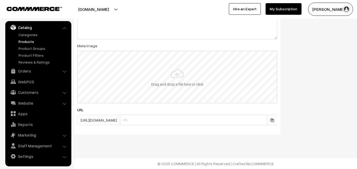
type input "2"
click at [175, 76] on input "file" at bounding box center [177, 77] width 199 height 52
type input "C:\fakepath\mysore-saree-va11904-aug.jpeg"
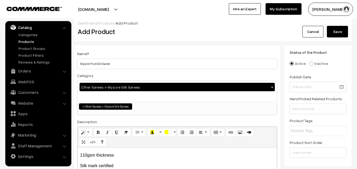
scroll to position [0, 0]
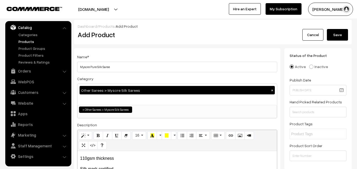
click at [337, 32] on button "Save" at bounding box center [337, 35] width 21 height 12
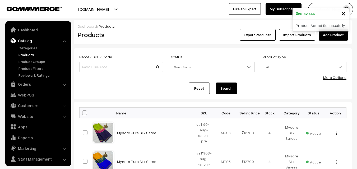
scroll to position [13, 0]
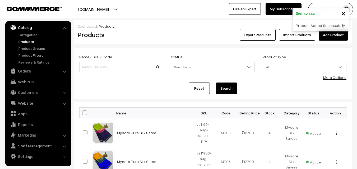
click at [158, 36] on h2 "Products" at bounding box center [120, 35] width 85 height 8
click at [329, 38] on link "Add Product" at bounding box center [333, 35] width 29 height 12
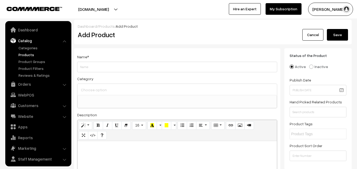
select select
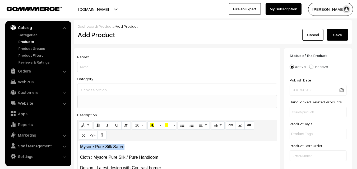
drag, startPoint x: 133, startPoint y: 147, endPoint x: 71, endPoint y: 141, distance: 61.6
copy p "Mysore Pure Silk Saree"
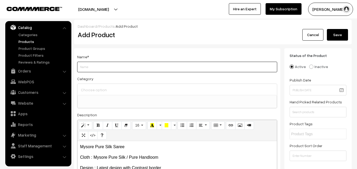
paste input "Mysore Pure Silk Saree"
type input "Mysore Pure Silk Saree"
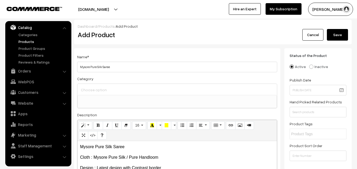
click at [94, 94] on div at bounding box center [176, 89] width 199 height 11
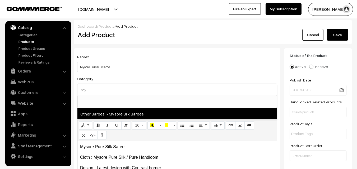
type input "my"
click at [106, 112] on span "Other Sarees > Mysore Silk Sarees" at bounding box center [176, 114] width 199 height 11
select select "17"
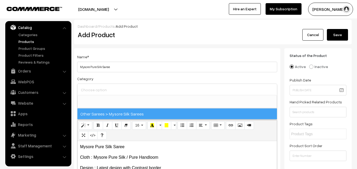
scroll to position [103, 0]
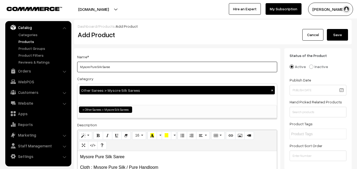
click at [130, 68] on input "Mysore Pure Silk Saree" at bounding box center [177, 67] width 200 height 11
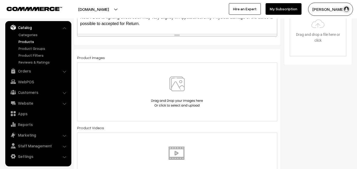
scroll to position [185, 0]
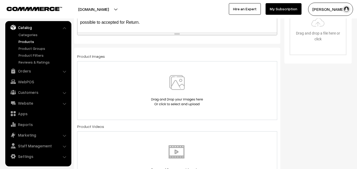
click at [173, 95] on img at bounding box center [177, 90] width 54 height 31
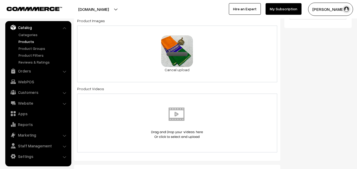
scroll to position [343, 0]
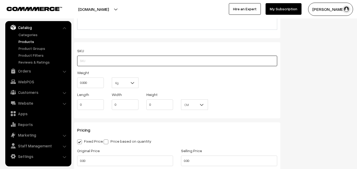
paste input "va11905-aug-kanchi-pra"
type input "va11905-aug-kanchi-pra"
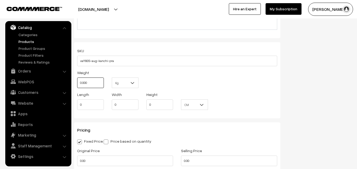
click at [90, 84] on input "0.000" at bounding box center [90, 83] width 27 height 11
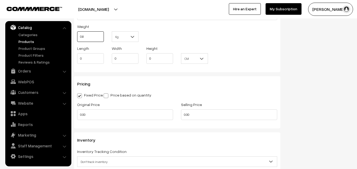
scroll to position [396, 0]
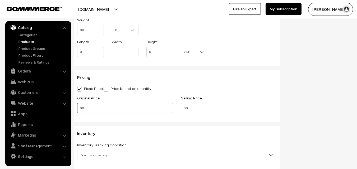
type input "0.80"
click at [91, 105] on input "0.00" at bounding box center [125, 108] width 96 height 11
click at [84, 108] on input "0" at bounding box center [125, 108] width 96 height 11
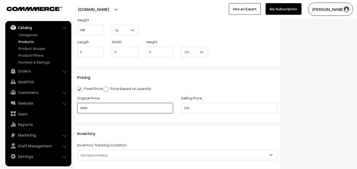
type input "10200"
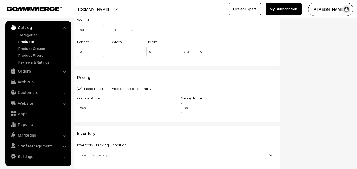
click at [210, 108] on input "0.00" at bounding box center [229, 108] width 96 height 11
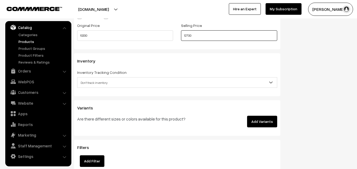
scroll to position [475, 0]
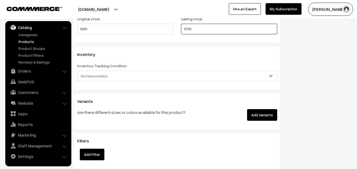
type input "12700"
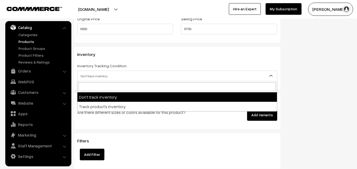
click at [92, 72] on span "Don't track inventory" at bounding box center [176, 76] width 199 height 9
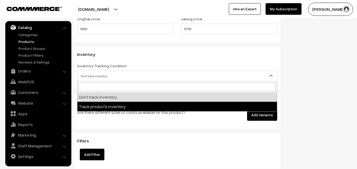
select select "2"
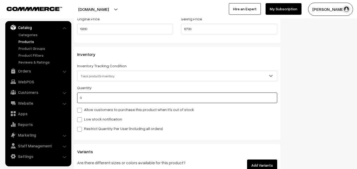
click at [95, 99] on input "0" at bounding box center [177, 98] width 200 height 11
type input "4"
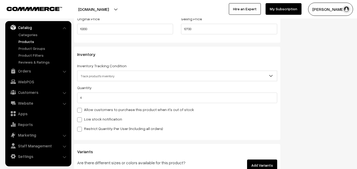
click at [89, 116] on div "Low stock notification" at bounding box center [177, 119] width 200 height 6
click at [90, 117] on label "Low stock notification" at bounding box center [99, 119] width 45 height 6
click at [81, 117] on input "Low stock notification" at bounding box center [78, 118] width 3 height 3
checkbox input "true"
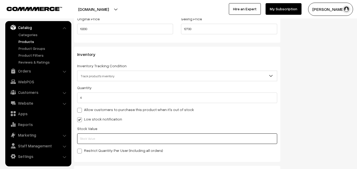
click at [90, 136] on input "text" at bounding box center [177, 139] width 200 height 11
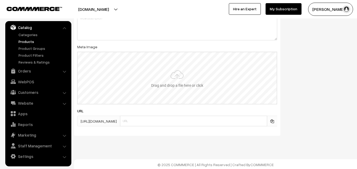
scroll to position [786, 0]
type input "2"
click at [177, 85] on input "file" at bounding box center [177, 77] width 199 height 52
type input "C:\fakepath\mysore-saree-va11905-aug.jpeg"
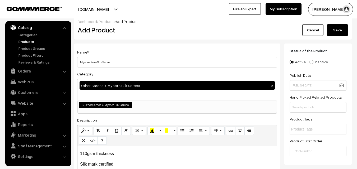
scroll to position [0, 0]
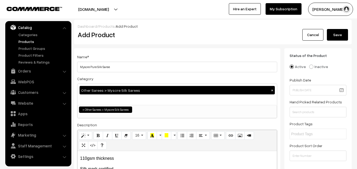
click at [339, 36] on button "Save" at bounding box center [337, 35] width 21 height 12
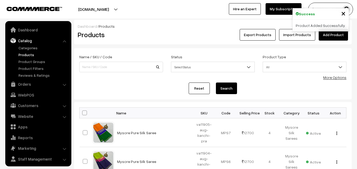
scroll to position [13, 0]
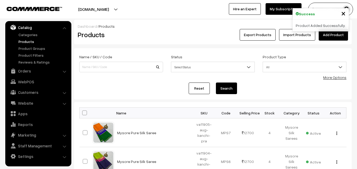
click at [173, 34] on div "Export Products Import Products Add Product" at bounding box center [258, 35] width 177 height 12
click at [331, 35] on link "Add Product" at bounding box center [333, 35] width 29 height 12
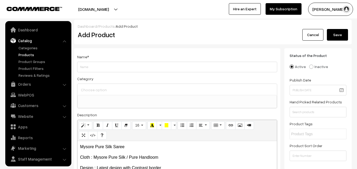
select select
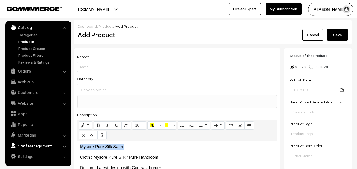
drag, startPoint x: 142, startPoint y: 145, endPoint x: 44, endPoint y: 145, distance: 97.5
copy p "Mysore Pure Silk Saree"
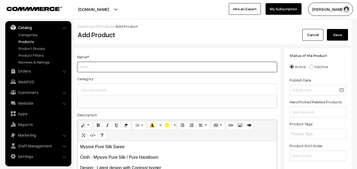
click at [92, 68] on input "Weight" at bounding box center [177, 67] width 200 height 11
paste input "Mysore Pure Silk Saree"
type input "Mysore Pure Silk Saree"
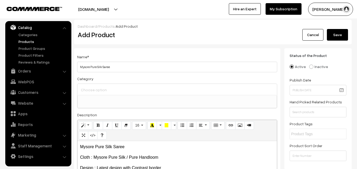
click at [93, 91] on input at bounding box center [177, 90] width 195 height 8
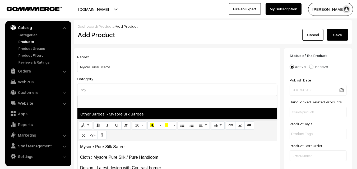
type input "my"
click at [105, 111] on span "Other Sarees > Mysore Silk Sarees" at bounding box center [176, 114] width 199 height 11
select select "17"
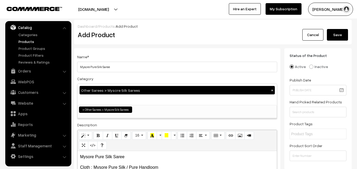
scroll to position [103, 0]
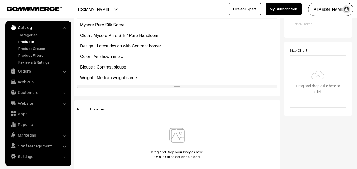
scroll to position [94, 0]
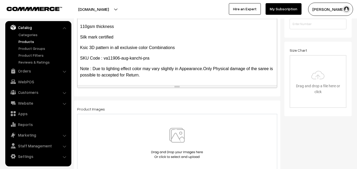
click at [175, 135] on img at bounding box center [177, 143] width 54 height 31
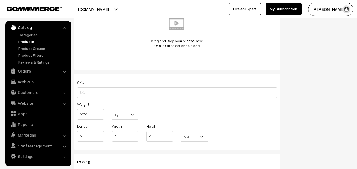
scroll to position [317, 0]
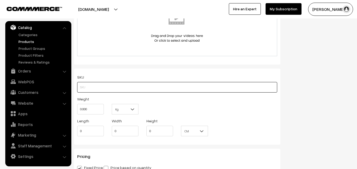
click at [101, 83] on input "text" at bounding box center [177, 87] width 200 height 11
paste input "va11906-aug-kanchi-pra"
type input "va11906-aug-kanchi-pra"
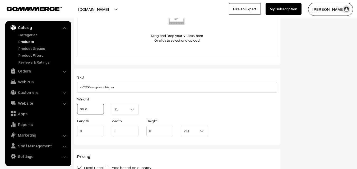
click at [95, 108] on input "0.000" at bounding box center [90, 109] width 27 height 11
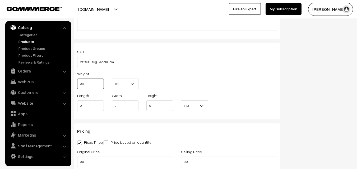
scroll to position [370, 0]
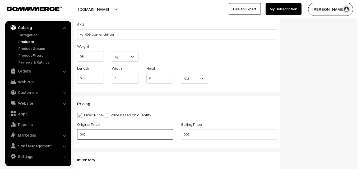
click at [89, 140] on input "0.00" at bounding box center [125, 134] width 96 height 11
type input "0.80"
click at [89, 139] on input "0.00" at bounding box center [125, 134] width 96 height 11
type input "10200"
click at [201, 128] on div "Selling Price 0.00" at bounding box center [229, 130] width 96 height 19
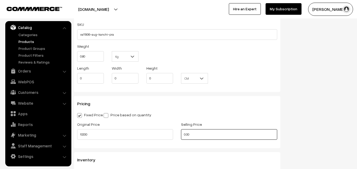
click at [199, 132] on input "0.00" at bounding box center [229, 134] width 96 height 11
type input "2"
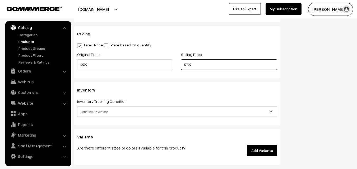
scroll to position [449, 0]
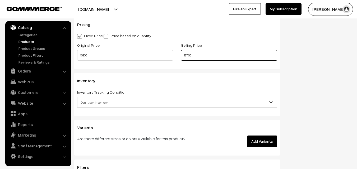
type input "12700"
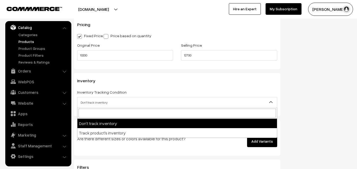
click at [88, 100] on span "Don't track inventory" at bounding box center [176, 102] width 199 height 9
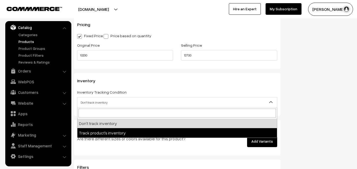
select select "2"
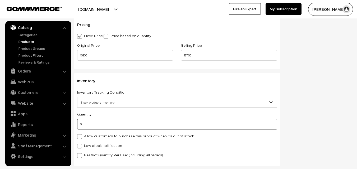
click at [87, 125] on input "0" at bounding box center [177, 124] width 200 height 11
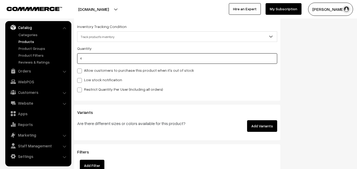
scroll to position [528, 0]
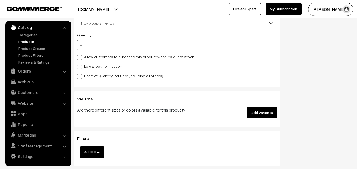
type input "4"
click at [87, 68] on label "Low stock notification" at bounding box center [99, 67] width 45 height 6
click at [81, 68] on input "Low stock notification" at bounding box center [78, 65] width 3 height 3
checkbox input "true"
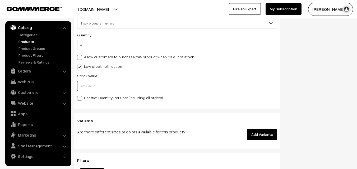
click at [83, 85] on input "text" at bounding box center [177, 86] width 200 height 11
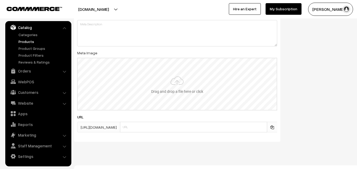
scroll to position [786, 0]
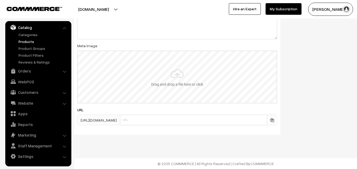
type input "2"
click at [171, 76] on input "file" at bounding box center [177, 77] width 199 height 52
type input "C:\fakepath\mysore-saree-va11906-aug.jpeg"
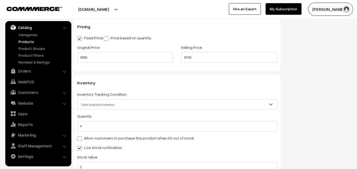
scroll to position [0, 0]
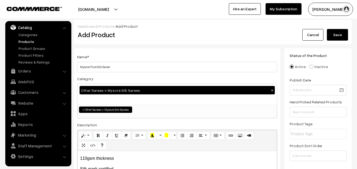
click at [329, 29] on button "Save" at bounding box center [337, 35] width 21 height 12
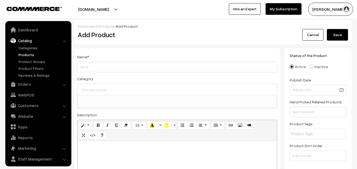
select select
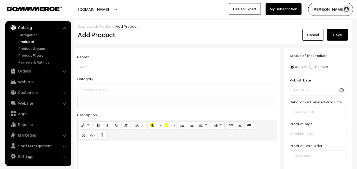
click at [125, 146] on p at bounding box center [177, 147] width 194 height 6
paste div
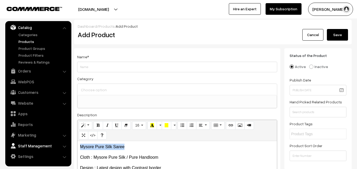
drag, startPoint x: 139, startPoint y: 146, endPoint x: 68, endPoint y: 146, distance: 70.8
copy p "Mysore Pure Silk Saree"
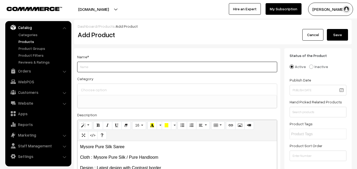
paste input "Mysore Pure Silk Saree"
type input "Mysore Pure Silk Saree"
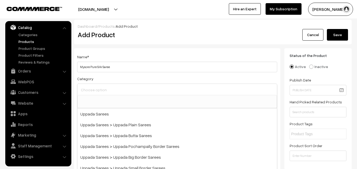
click at [94, 91] on input at bounding box center [177, 90] width 195 height 8
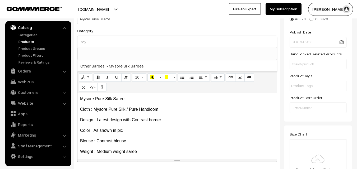
scroll to position [53, 0]
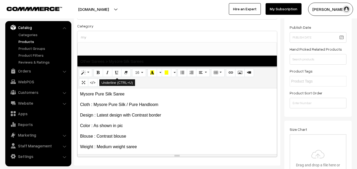
type input "my"
click at [113, 62] on span "Other Sarees > Mysore Silk Sarees" at bounding box center [176, 61] width 199 height 11
select select "17"
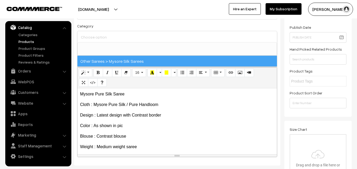
scroll to position [103, 0]
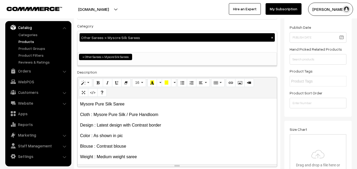
click at [162, 11] on div at bounding box center [87, 9] width 173 height 13
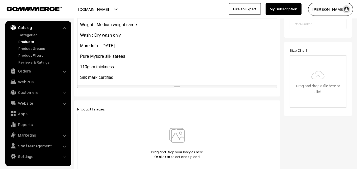
scroll to position [94, 0]
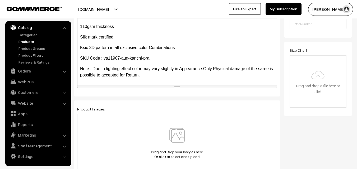
click at [180, 137] on img at bounding box center [177, 143] width 54 height 31
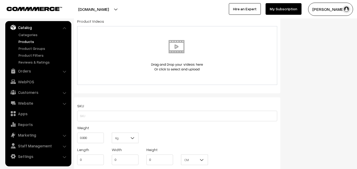
scroll to position [317, 0]
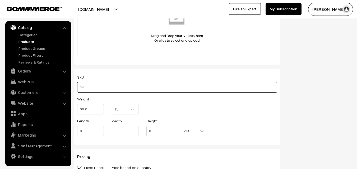
click at [87, 87] on input "text" at bounding box center [177, 87] width 200 height 11
paste input "va11907-aug-kanchi-pra"
type input "va11907-aug-kanchi-pra"
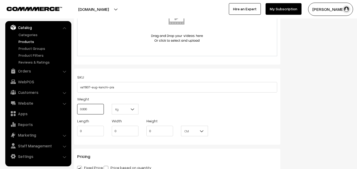
click at [91, 114] on input "0.000" at bounding box center [90, 109] width 27 height 11
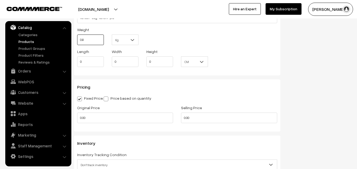
scroll to position [423, 0]
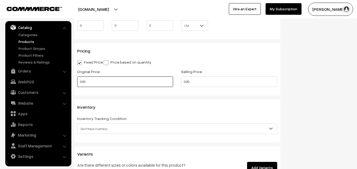
type input "0.80"
click at [102, 82] on input "0.00" at bounding box center [125, 82] width 96 height 11
click at [104, 78] on input "0" at bounding box center [125, 82] width 96 height 11
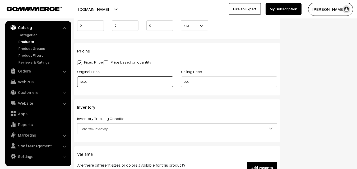
type input "10200"
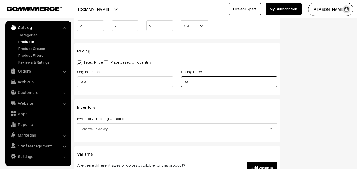
click at [199, 84] on input "0.00" at bounding box center [229, 82] width 96 height 11
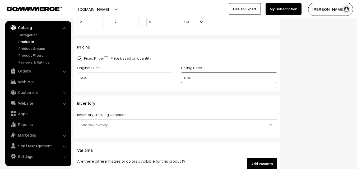
scroll to position [475, 0]
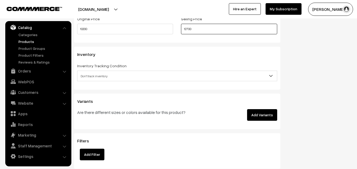
type input "12700"
click at [97, 72] on span "Don't track inventory" at bounding box center [176, 76] width 199 height 9
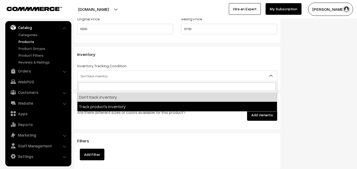
select select "2"
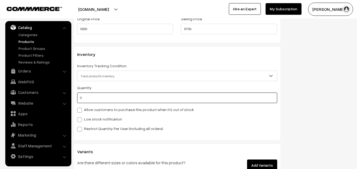
click at [93, 99] on input "0" at bounding box center [177, 98] width 200 height 11
type input "4"
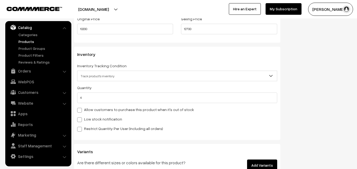
click at [91, 117] on label "Low stock notification" at bounding box center [99, 119] width 45 height 6
click at [81, 117] on input "Low stock notification" at bounding box center [78, 118] width 3 height 3
checkbox input "true"
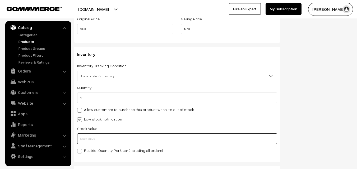
click at [91, 141] on input "text" at bounding box center [177, 139] width 200 height 11
type input "0"
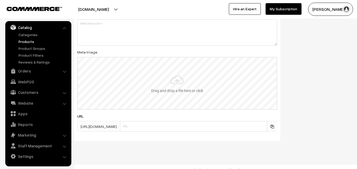
scroll to position [786, 0]
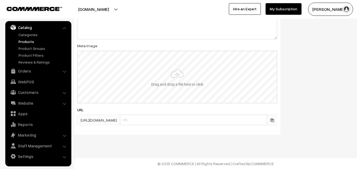
type input "2"
click at [181, 82] on input "file" at bounding box center [177, 77] width 199 height 52
type input "C:\fakepath\mysore-saree-va11907-aug.jpeg"
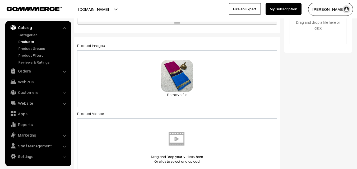
scroll to position [0, 0]
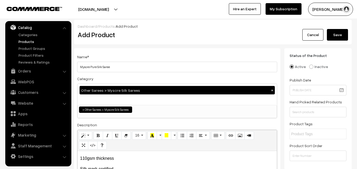
click at [341, 33] on button "Save" at bounding box center [337, 35] width 21 height 12
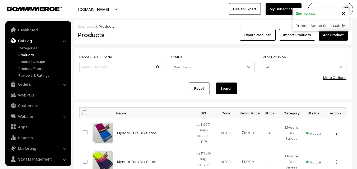
scroll to position [13, 0]
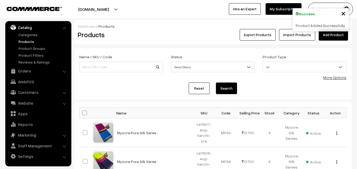
click at [164, 38] on div "Products" at bounding box center [120, 35] width 93 height 12
click at [324, 35] on link "Add Product" at bounding box center [333, 35] width 29 height 12
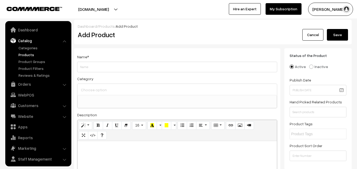
select select
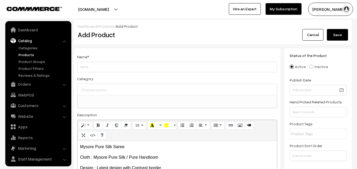
scroll to position [13, 0]
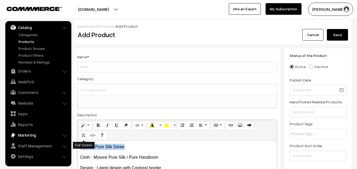
drag, startPoint x: 149, startPoint y: 145, endPoint x: 58, endPoint y: 132, distance: 92.6
copy p "Mysore Pure Silk Saree"
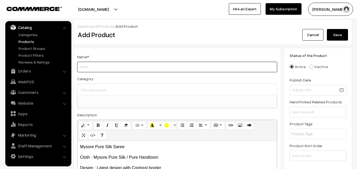
click at [90, 66] on input "Weight" at bounding box center [177, 67] width 200 height 11
paste input "Mysore Pure Silk Saree"
type input "Mysore Pure Silk Saree"
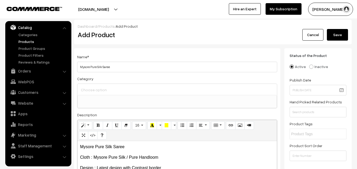
click at [94, 88] on input at bounding box center [177, 90] width 195 height 8
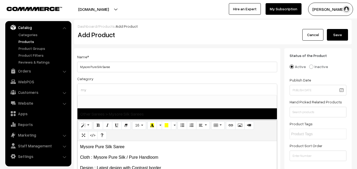
type input "my"
click at [102, 111] on span "Other Sarees > Mysore Silk Sarees" at bounding box center [176, 114] width 199 height 11
select select "17"
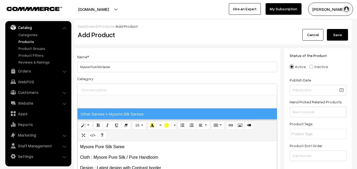
scroll to position [103, 0]
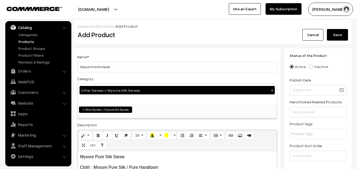
click at [100, 77] on div "Category Other Sarees > Mysore Silk Sarees × Uppada Sarees Uppada Sarees > Uppa…" at bounding box center [177, 97] width 200 height 43
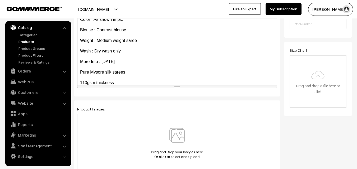
scroll to position [94, 0]
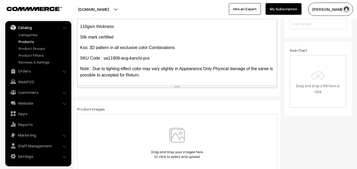
click at [176, 139] on img at bounding box center [177, 143] width 54 height 31
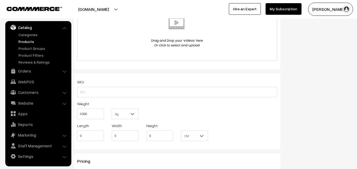
scroll to position [317, 0]
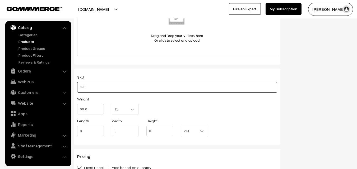
click at [95, 85] on input "text" at bounding box center [177, 87] width 200 height 11
paste input "va11908-aug-kanchi-pra"
type input "va11908-aug-kanchi-pra"
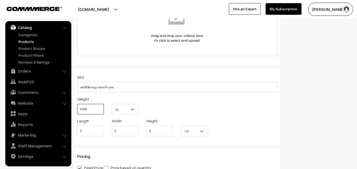
click at [94, 107] on input "0.000" at bounding box center [90, 109] width 27 height 11
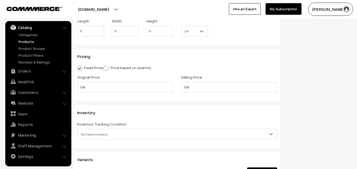
scroll to position [423, 0]
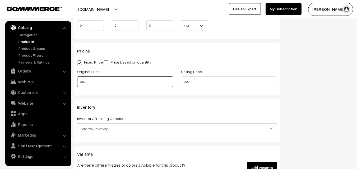
type input "0.80"
click at [88, 81] on input "0.00" at bounding box center [125, 82] width 96 height 11
type input "10200"
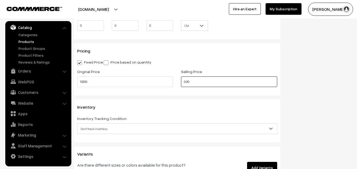
click at [196, 79] on input "0.00" at bounding box center [229, 82] width 96 height 11
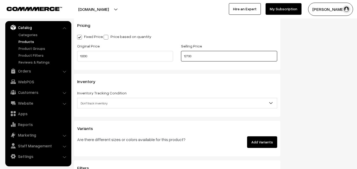
scroll to position [475, 0]
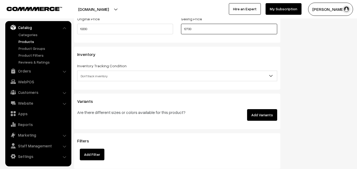
type input "12700"
click at [96, 75] on span "Don't track inventory" at bounding box center [176, 76] width 199 height 9
click at [96, 78] on span "Don't track inventory" at bounding box center [176, 76] width 199 height 9
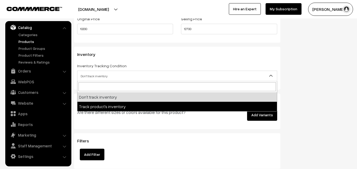
select select "2"
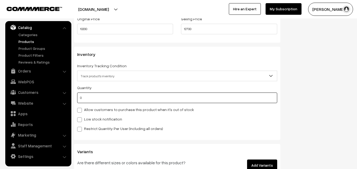
click at [95, 98] on input "0" at bounding box center [177, 98] width 200 height 11
type input "4"
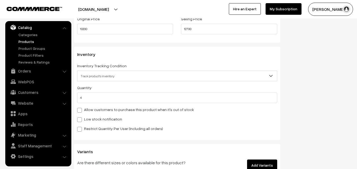
click at [88, 118] on label "Low stock notification" at bounding box center [99, 119] width 45 height 6
click at [81, 118] on input "Low stock notification" at bounding box center [78, 118] width 3 height 3
checkbox input "true"
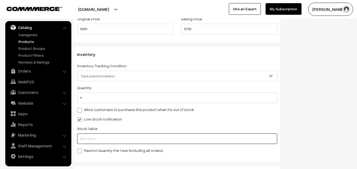
click at [89, 134] on input "text" at bounding box center [177, 139] width 200 height 11
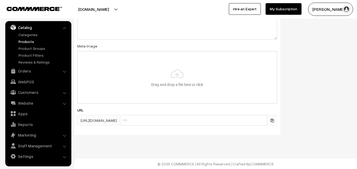
scroll to position [786, 0]
type input "2"
click at [173, 81] on input "file" at bounding box center [177, 77] width 199 height 52
type input "C:\fakepath\mysore-saree-va11908-aug.jpeg"
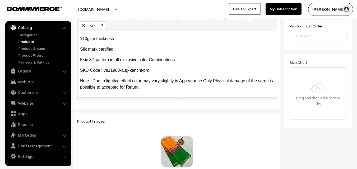
scroll to position [0, 0]
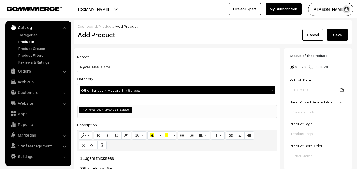
click at [341, 38] on button "Save" at bounding box center [337, 35] width 21 height 12
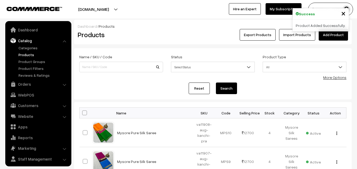
scroll to position [13, 0]
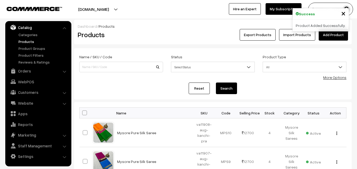
click at [144, 36] on h2 "Products" at bounding box center [120, 35] width 85 height 8
click at [328, 39] on link "Add Product" at bounding box center [333, 35] width 29 height 12
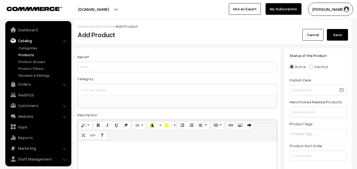
select select
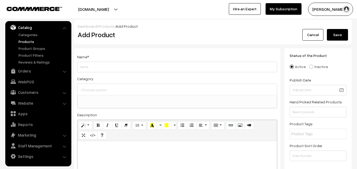
paste div
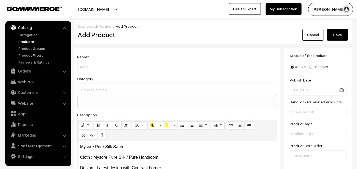
click at [134, 147] on p "Mysore Pure Silk Saree" at bounding box center [177, 147] width 194 height 6
drag, startPoint x: 134, startPoint y: 147, endPoint x: 59, endPoint y: 145, distance: 74.5
copy p "Mysore Pure Silk Saree"
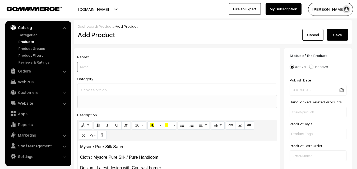
click at [91, 64] on input "Weight" at bounding box center [177, 67] width 200 height 11
paste input "Mysore Pure Silk Saree"
type input "Mysore Pure Silk Saree"
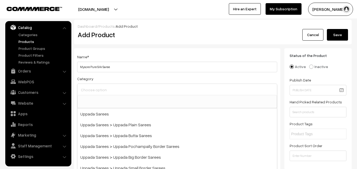
click at [92, 92] on input at bounding box center [177, 90] width 195 height 8
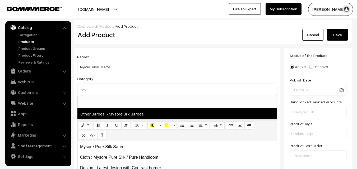
type input "my"
click at [100, 114] on span "Other Sarees > Mysore Silk Sarees" at bounding box center [176, 114] width 199 height 11
select select "17"
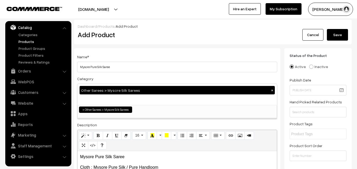
scroll to position [103, 0]
click at [134, 58] on div "Name * Mysore Pure Silk Saree" at bounding box center [177, 63] width 200 height 19
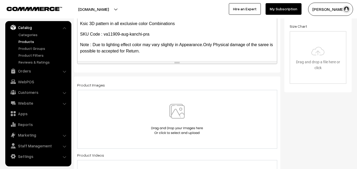
scroll to position [158, 0]
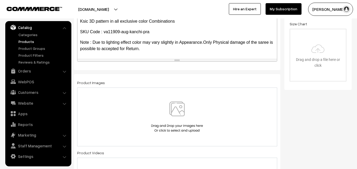
click at [177, 108] on img at bounding box center [177, 117] width 54 height 31
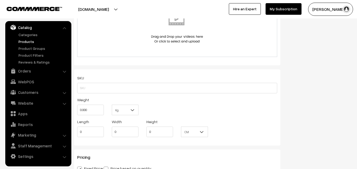
scroll to position [317, 0]
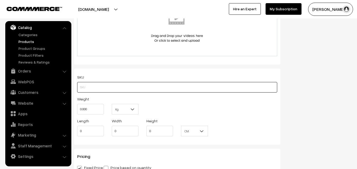
click at [89, 88] on input "text" at bounding box center [177, 87] width 200 height 11
paste input "va11909-aug-kanchi-pra"
type input "va11909-aug-kanchi-pra"
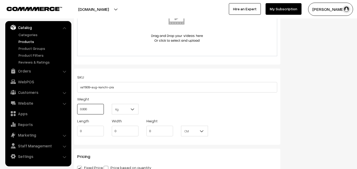
click at [90, 106] on input "0.000" at bounding box center [90, 109] width 27 height 11
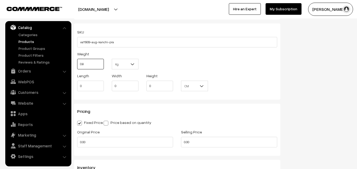
scroll to position [396, 0]
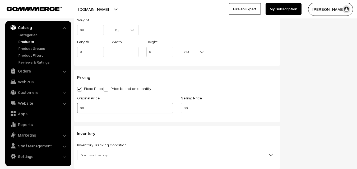
type input "0.80"
click at [90, 104] on input "0.00" at bounding box center [125, 108] width 96 height 11
click at [88, 104] on input "0" at bounding box center [125, 108] width 96 height 11
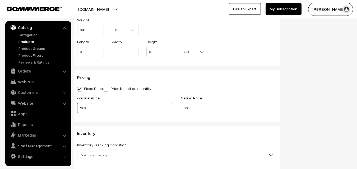
type input "10200"
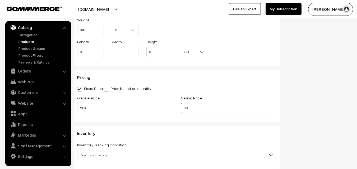
click at [205, 105] on input "0.00" at bounding box center [229, 108] width 96 height 11
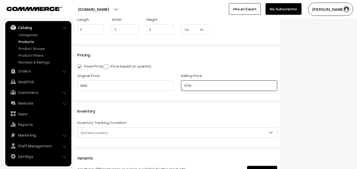
scroll to position [449, 0]
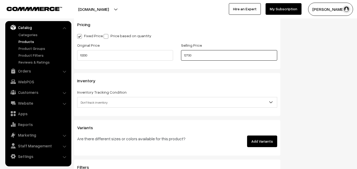
type input "12700"
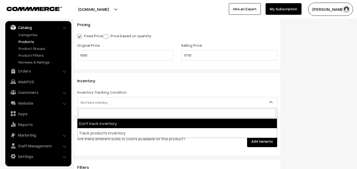
click at [106, 105] on span "Don't track inventory" at bounding box center [176, 102] width 199 height 9
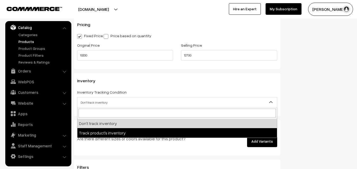
select select "2"
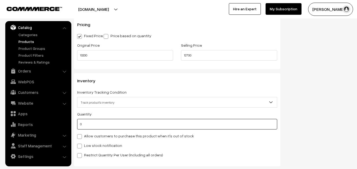
click at [100, 119] on input "0" at bounding box center [177, 124] width 200 height 11
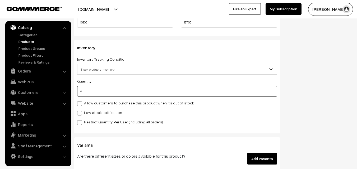
scroll to position [528, 0]
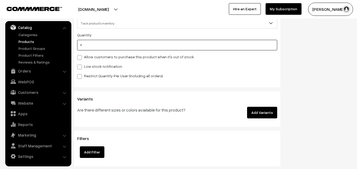
type input "4"
click at [87, 67] on label "Low stock notification" at bounding box center [99, 67] width 45 height 6
click at [81, 67] on input "Low stock notification" at bounding box center [78, 65] width 3 height 3
checkbox input "true"
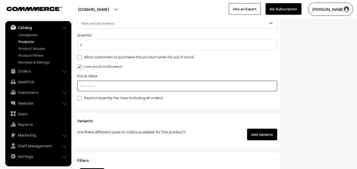
click at [88, 89] on input "text" at bounding box center [177, 86] width 200 height 11
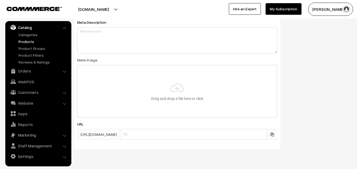
scroll to position [786, 0]
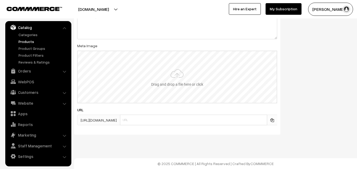
type input "2"
click at [170, 69] on input "file" at bounding box center [177, 77] width 199 height 52
type input "C:\fakepath\mysore-saree-va11909-aug.jpeg"
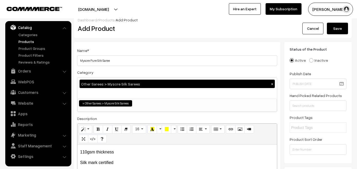
scroll to position [0, 0]
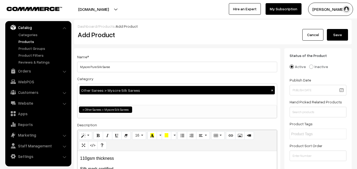
click at [340, 32] on button "Save" at bounding box center [337, 35] width 21 height 12
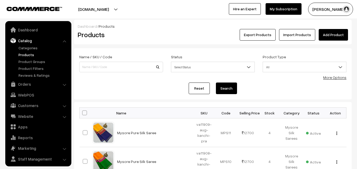
scroll to position [13, 0]
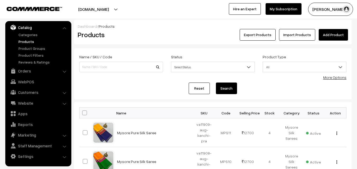
click at [161, 36] on h2 "Products" at bounding box center [120, 35] width 85 height 8
click at [322, 34] on link "Add Product" at bounding box center [333, 35] width 29 height 12
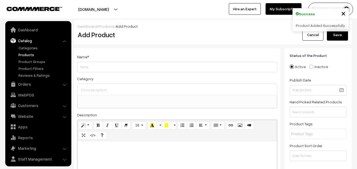
select select
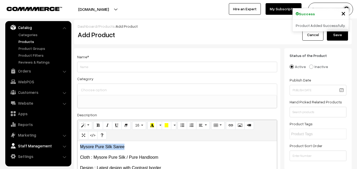
drag, startPoint x: 135, startPoint y: 144, endPoint x: 52, endPoint y: 143, distance: 82.9
copy p "Mysore Pure Silk Saree"
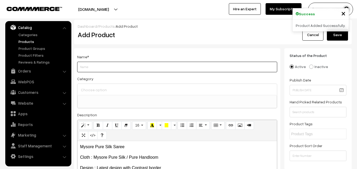
click at [94, 66] on input "Weight" at bounding box center [177, 67] width 200 height 11
paste input "Mysore Pure Silk Saree"
type input "Mysore Pure Silk Saree"
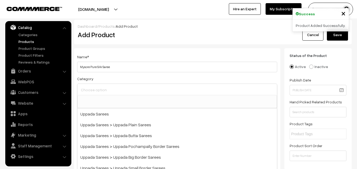
click at [94, 90] on input at bounding box center [177, 90] width 195 height 8
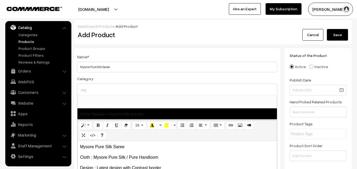
type input "my"
click at [111, 113] on span "Other Sarees > Mysore Silk Sarees" at bounding box center [176, 114] width 199 height 11
select select "17"
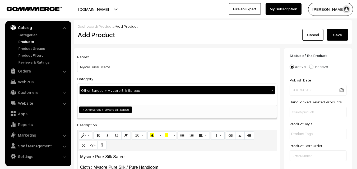
click at [157, 43] on div "Dashboard / Products / Add Product Add Product Cancel Save" at bounding box center [213, 32] width 278 height 25
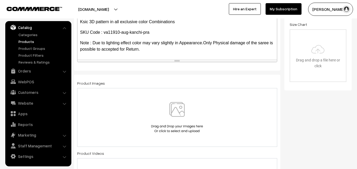
scroll to position [158, 0]
click at [175, 113] on img at bounding box center [177, 117] width 54 height 31
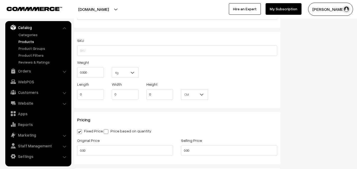
scroll to position [370, 0]
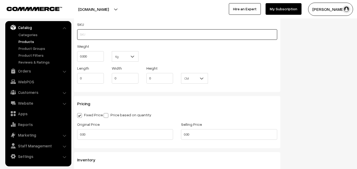
click at [112, 30] on input "text" at bounding box center [177, 34] width 200 height 11
paste input "va11910-aug-kanchi-pra"
type input "va11910-aug-kanchi-pra"
click at [98, 57] on input "0.000" at bounding box center [90, 56] width 27 height 11
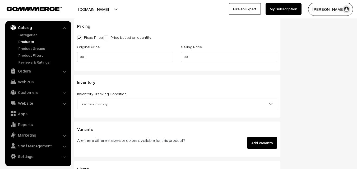
scroll to position [449, 0]
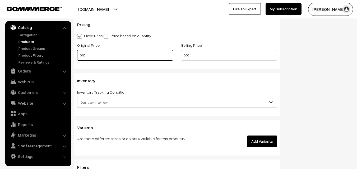
type input "0.80"
click at [87, 60] on input "0.00" at bounding box center [125, 55] width 96 height 11
type input "10200"
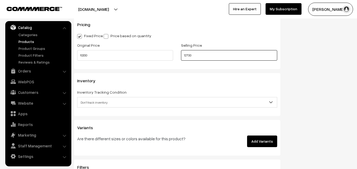
type input "12700"
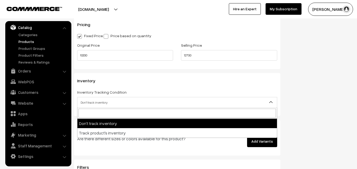
click at [104, 104] on span "Don't track inventory" at bounding box center [176, 102] width 199 height 9
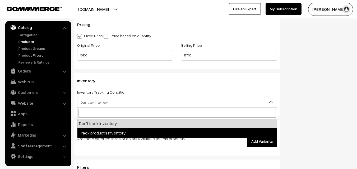
select select "2"
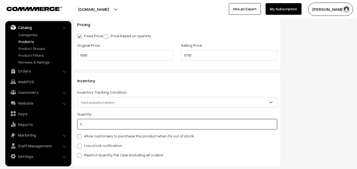
click at [104, 123] on input "0" at bounding box center [177, 124] width 200 height 11
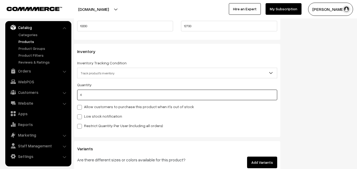
scroll to position [528, 0]
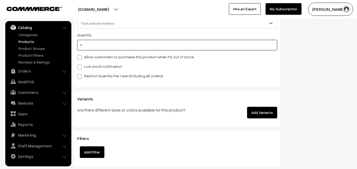
type input "4"
click at [77, 66] on div "Inventory Inventory Tracking Condition Don't track inventory Track product's in…" at bounding box center [177, 40] width 206 height 93
click at [82, 64] on label "Low stock notification" at bounding box center [99, 67] width 45 height 6
click at [81, 64] on input "Low stock notification" at bounding box center [78, 65] width 3 height 3
checkbox input "true"
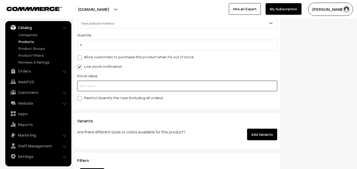
click at [81, 88] on input "text" at bounding box center [177, 86] width 200 height 11
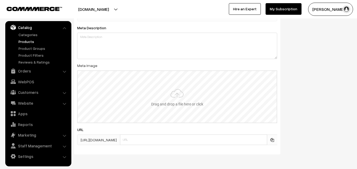
scroll to position [786, 0]
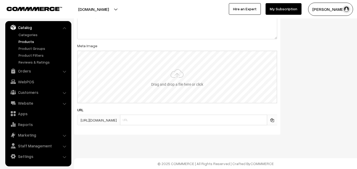
type input "2"
click at [176, 83] on input "file" at bounding box center [177, 77] width 199 height 52
type input "C:\fakepath\mysore-saree-va11910-aug.jpeg"
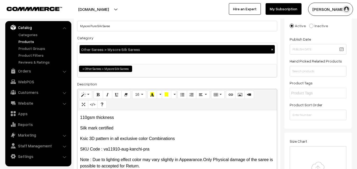
scroll to position [0, 0]
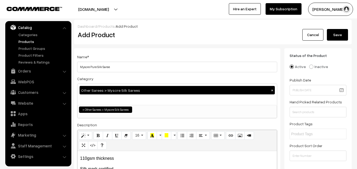
click at [347, 30] on button "Save" at bounding box center [337, 35] width 21 height 12
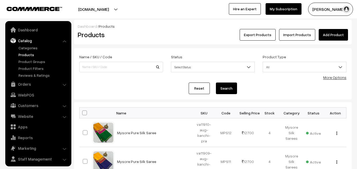
scroll to position [13, 0]
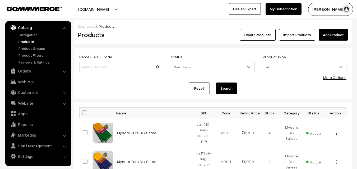
click at [329, 36] on link "Add Product" at bounding box center [333, 35] width 29 height 12
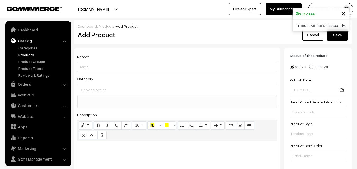
select select
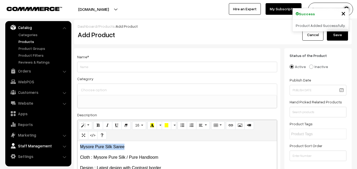
drag, startPoint x: 130, startPoint y: 145, endPoint x: 53, endPoint y: 145, distance: 77.7
copy p "Mysore Pure Silk Saree"
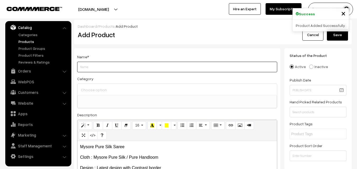
click at [86, 69] on input "Weight" at bounding box center [177, 67] width 200 height 11
paste input "Mysore Pure Silk Saree"
type input "Mysore Pure Silk Saree"
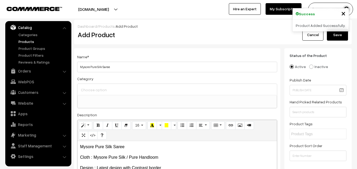
click at [90, 90] on input at bounding box center [177, 90] width 195 height 8
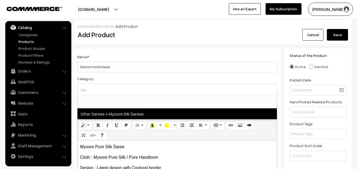
type input "my"
click at [114, 112] on span "Other Sarees > Mysore Silk Sarees" at bounding box center [176, 114] width 199 height 11
select select "17"
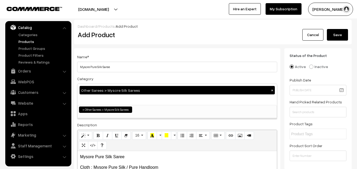
scroll to position [103, 0]
click at [141, 57] on div "Name * Mysore Pure Silk Saree" at bounding box center [177, 63] width 200 height 19
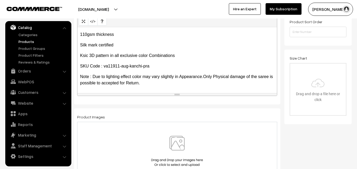
scroll to position [132, 0]
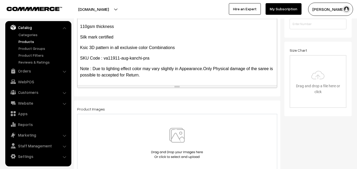
click at [174, 134] on img at bounding box center [177, 143] width 54 height 31
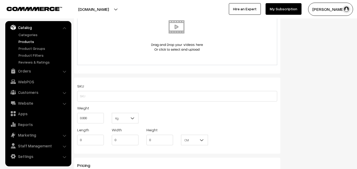
scroll to position [317, 0]
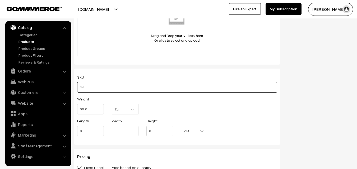
click at [89, 87] on input "text" at bounding box center [177, 87] width 200 height 11
paste input "va11911-aug-kanchi-pra"
type input "va11911-aug-kanchi-pra"
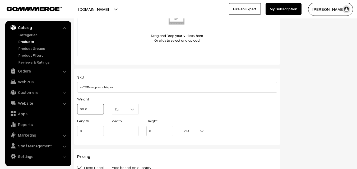
click at [90, 109] on input "0.000" at bounding box center [90, 109] width 27 height 11
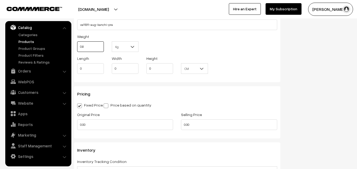
scroll to position [396, 0]
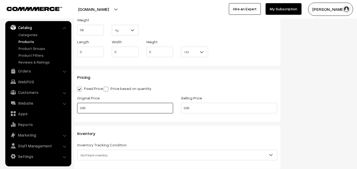
type input "0.80"
click at [89, 108] on input "0.00" at bounding box center [125, 108] width 96 height 11
click at [92, 109] on input "0" at bounding box center [125, 108] width 96 height 11
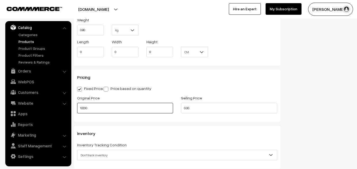
type input "10200"
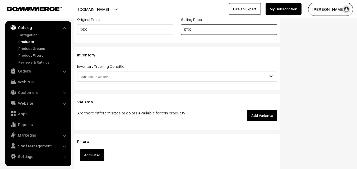
scroll to position [475, 0]
type input "12700"
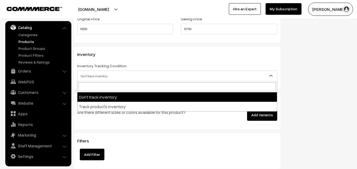
click at [97, 74] on span "Don't track inventory" at bounding box center [176, 76] width 199 height 9
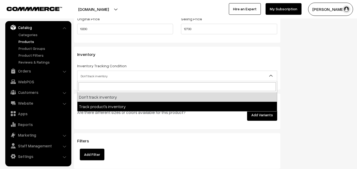
select select "2"
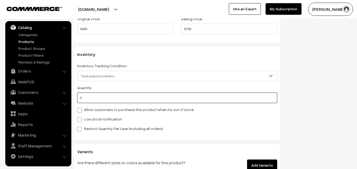
click at [97, 99] on input "0" at bounding box center [177, 98] width 200 height 11
type input "4"
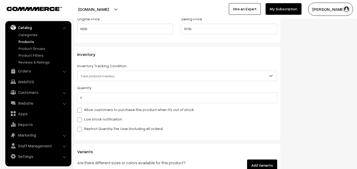
click at [93, 118] on label "Low stock notification" at bounding box center [99, 119] width 45 height 6
click at [81, 118] on input "Low stock notification" at bounding box center [78, 118] width 3 height 3
checkbox input "true"
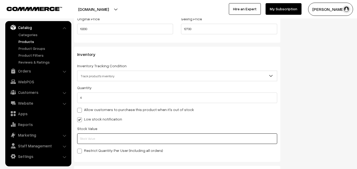
click at [90, 137] on input "text" at bounding box center [177, 139] width 200 height 11
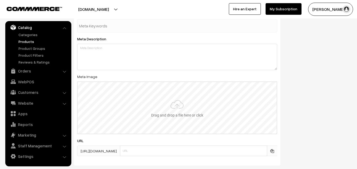
scroll to position [786, 0]
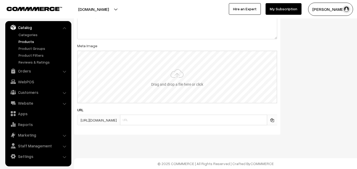
type input "2"
click at [174, 77] on input "file" at bounding box center [177, 77] width 199 height 52
type input "C:\fakepath\mysore-saree-va11911-aug.jpeg"
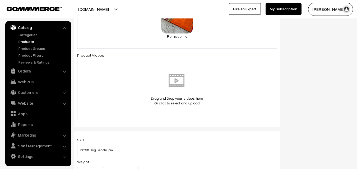
scroll to position [0, 0]
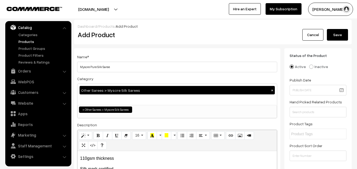
click at [337, 35] on button "Save" at bounding box center [337, 35] width 21 height 12
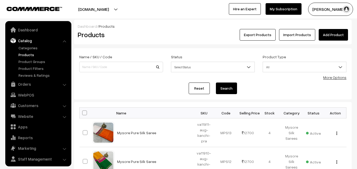
scroll to position [13, 0]
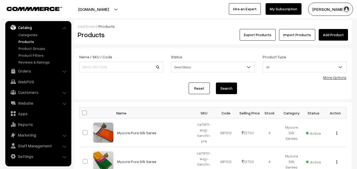
click at [164, 38] on div "Products" at bounding box center [120, 35] width 93 height 12
click at [328, 37] on link "Add Product" at bounding box center [333, 35] width 29 height 12
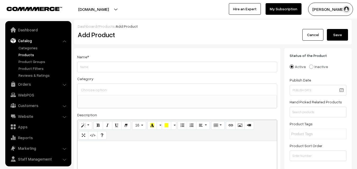
select select
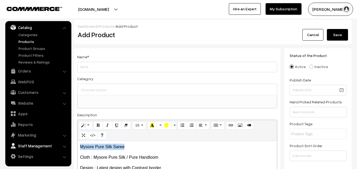
drag, startPoint x: 128, startPoint y: 146, endPoint x: 52, endPoint y: 143, distance: 75.8
copy p "Mysore Pure Silk Saree"
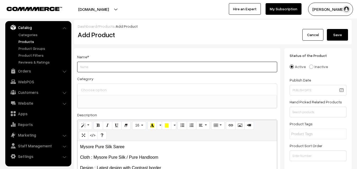
click at [93, 66] on input "Weight" at bounding box center [177, 67] width 200 height 11
paste input "Mysore Pure Silk Saree"
type input "Mysore Pure Silk Saree"
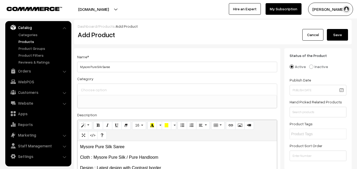
click at [99, 89] on input at bounding box center [177, 90] width 195 height 8
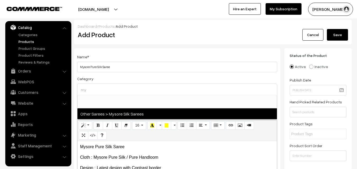
type input "my"
click at [108, 111] on span "Other Sarees > Mysore Silk Sarees" at bounding box center [176, 114] width 199 height 11
select select "17"
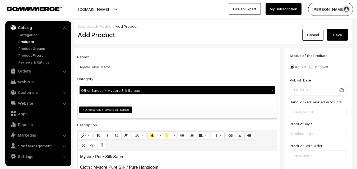
scroll to position [103, 0]
click at [128, 57] on div "Name * Mysore Pure Silk Saree" at bounding box center [177, 63] width 200 height 19
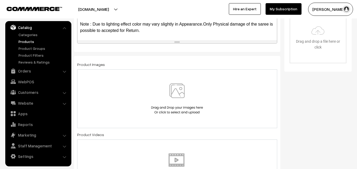
scroll to position [185, 0]
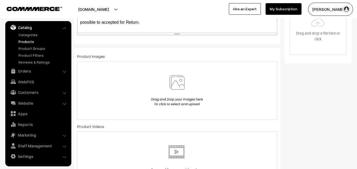
click at [175, 90] on img at bounding box center [177, 90] width 54 height 31
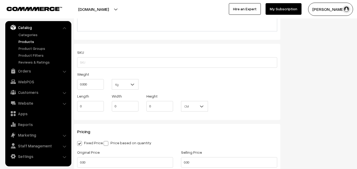
scroll to position [343, 0]
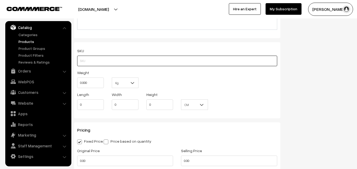
click at [92, 62] on input "text" at bounding box center [177, 61] width 200 height 11
paste input "va11912-aug-kanchi-pra"
type input "va11912-aug-kanchi-pra"
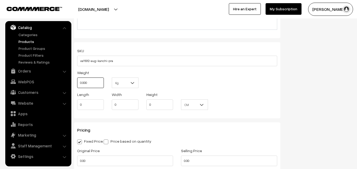
click at [95, 84] on input "0.000" at bounding box center [90, 83] width 27 height 11
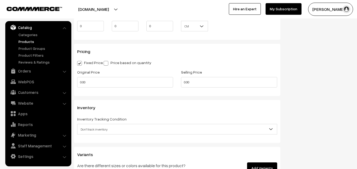
scroll to position [423, 0]
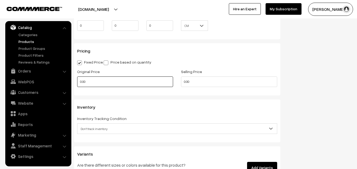
type input "0.80"
click at [90, 81] on input "0.00" at bounding box center [125, 82] width 96 height 11
click at [94, 81] on input "0" at bounding box center [125, 82] width 96 height 11
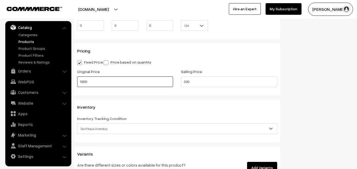
type input "10200"
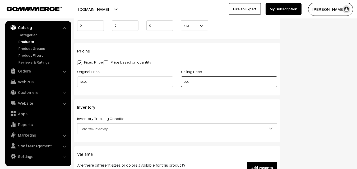
click at [199, 82] on input "0.00" at bounding box center [229, 82] width 96 height 11
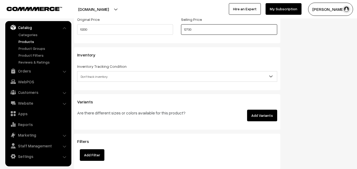
scroll to position [475, 0]
type input "12700"
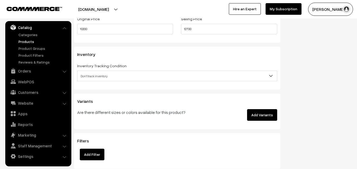
click at [99, 81] on span "Don't track inventory" at bounding box center [176, 76] width 199 height 9
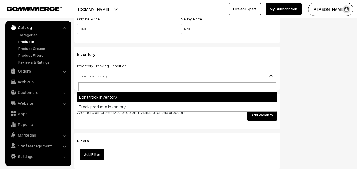
click at [98, 75] on span "Don't track inventory" at bounding box center [176, 76] width 199 height 9
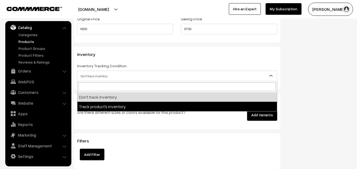
select select "2"
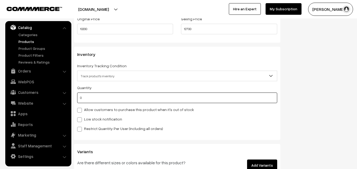
click at [96, 99] on input "0" at bounding box center [177, 98] width 200 height 11
type input "4"
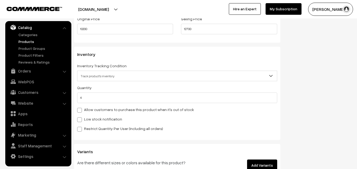
click at [91, 116] on label "Low stock notification" at bounding box center [99, 119] width 45 height 6
click at [81, 117] on input "Low stock notification" at bounding box center [78, 118] width 3 height 3
checkbox input "true"
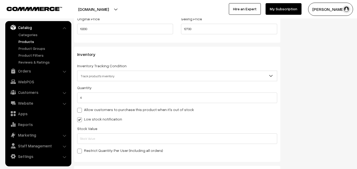
click at [91, 133] on div "Stock Value" at bounding box center [177, 134] width 200 height 19
click at [92, 135] on input "text" at bounding box center [177, 139] width 200 height 11
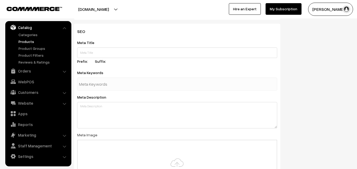
scroll to position [786, 0]
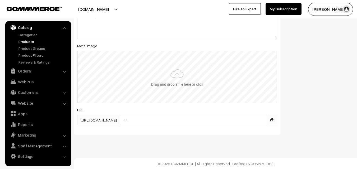
type input "2"
click at [182, 81] on input "file" at bounding box center [177, 77] width 199 height 52
type input "C:\fakepath\mysore-saree-va11912-aug.jpeg"
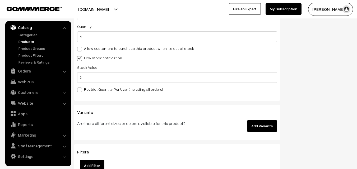
scroll to position [0, 0]
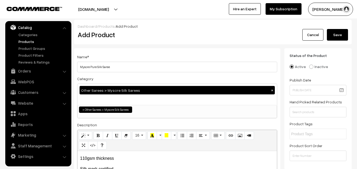
click at [339, 35] on button "Save" at bounding box center [337, 35] width 21 height 12
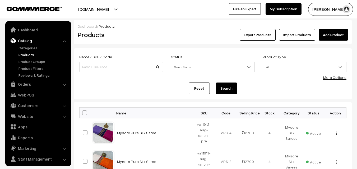
scroll to position [13, 0]
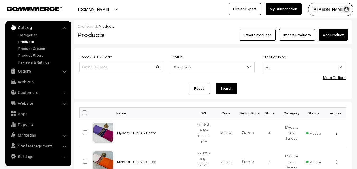
click at [151, 33] on h2 "Products" at bounding box center [120, 35] width 85 height 8
click at [328, 32] on link "Add Product" at bounding box center [333, 35] width 29 height 12
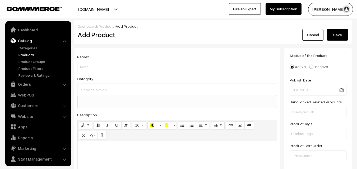
select select
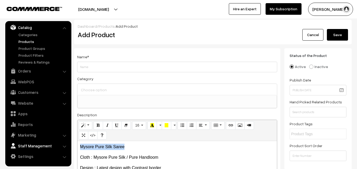
drag, startPoint x: 130, startPoint y: 146, endPoint x: 53, endPoint y: 142, distance: 77.5
copy p "Mysore Pure Silk Saree"
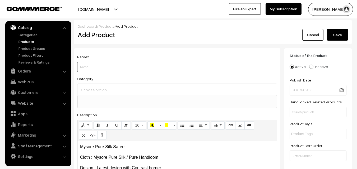
click at [91, 68] on input "Weight" at bounding box center [177, 67] width 200 height 11
paste input "Mysore Pure Silk Saree"
type input "Mysore Pure Silk Saree"
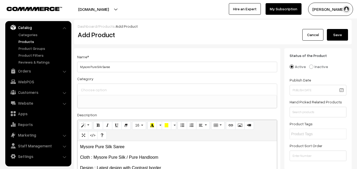
click at [93, 88] on input at bounding box center [177, 90] width 195 height 8
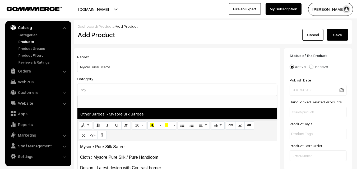
type input "my"
click at [113, 115] on span "Other Sarees > Mysore Silk Sarees" at bounding box center [176, 114] width 199 height 11
select select "17"
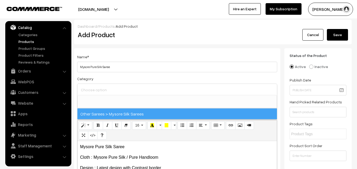
scroll to position [103, 0]
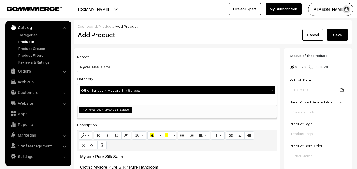
click at [132, 57] on div "Name * Mysore Pure Silk Saree" at bounding box center [177, 63] width 200 height 19
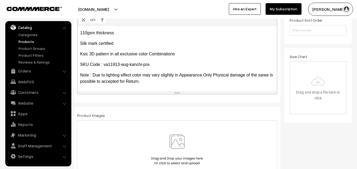
scroll to position [158, 0]
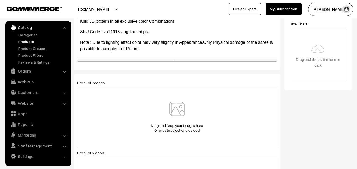
click at [177, 111] on img at bounding box center [177, 117] width 54 height 31
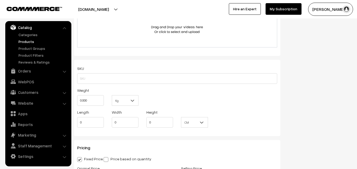
scroll to position [343, 0]
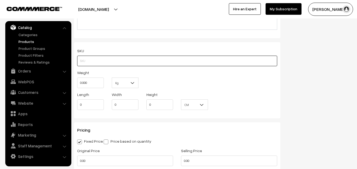
click at [88, 63] on input "text" at bounding box center [177, 61] width 200 height 11
paste input "va11913-aug-kanchi-pra"
type input "va11913-aug-kanchi-pra"
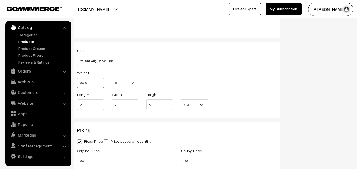
click at [87, 82] on input "0.000" at bounding box center [90, 83] width 27 height 11
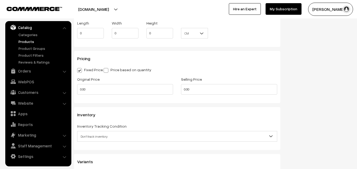
scroll to position [423, 0]
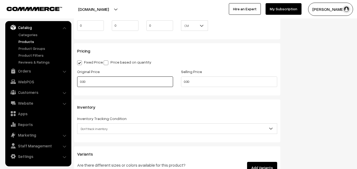
type input "0.80"
click at [93, 82] on input "0.00" at bounding box center [125, 82] width 96 height 11
type input "10200"
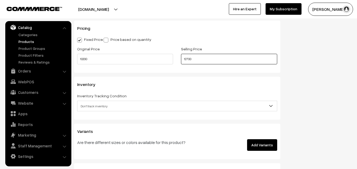
scroll to position [475, 0]
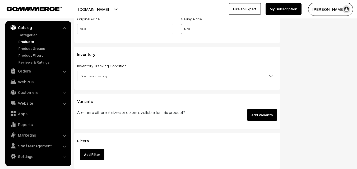
type input "12700"
click at [90, 76] on span "Don't track inventory" at bounding box center [176, 76] width 199 height 9
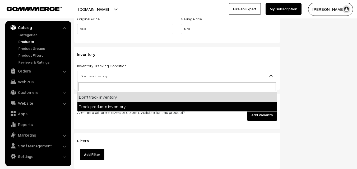
select select "2"
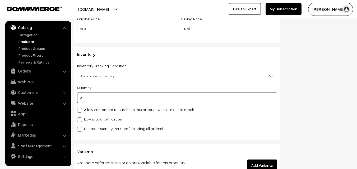
click at [90, 95] on input "0" at bounding box center [177, 98] width 200 height 11
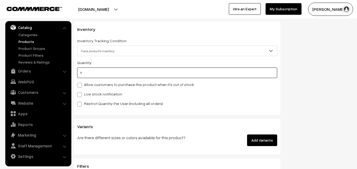
scroll to position [528, 0]
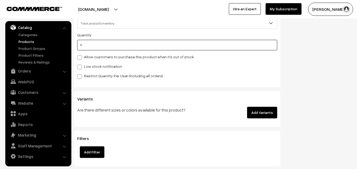
type input "4"
click at [81, 66] on span at bounding box center [79, 67] width 5 height 5
click at [81, 66] on input "Low stock notification" at bounding box center [78, 65] width 3 height 3
checkbox input "true"
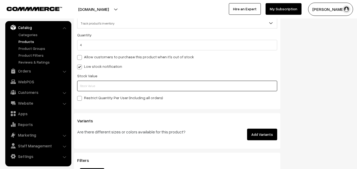
click at [80, 85] on input "text" at bounding box center [177, 86] width 200 height 11
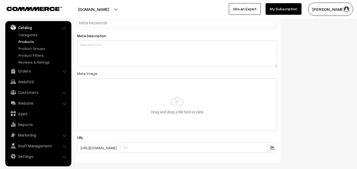
scroll to position [786, 0]
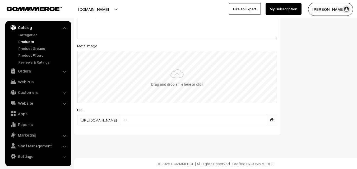
type input "2"
click at [176, 84] on input "file" at bounding box center [177, 77] width 199 height 52
type input "C:\fakepath\mysore-saree-va11913-aug.jpeg"
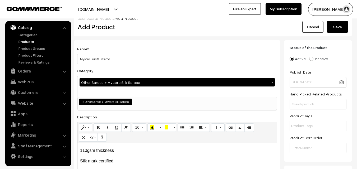
scroll to position [5, 0]
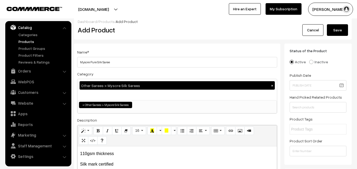
click at [339, 28] on button "Save" at bounding box center [337, 30] width 21 height 12
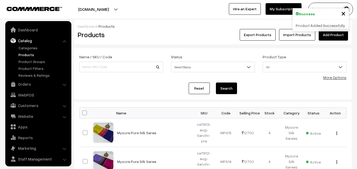
scroll to position [13, 0]
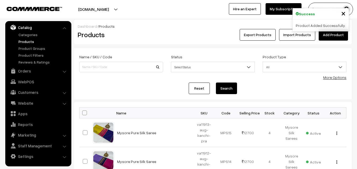
click at [167, 31] on div "Export Products Import Products Add Product" at bounding box center [258, 35] width 185 height 12
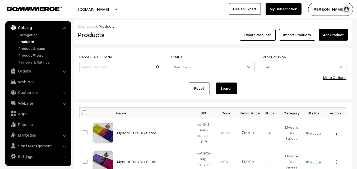
click at [320, 35] on link "Add Product" at bounding box center [333, 35] width 29 height 12
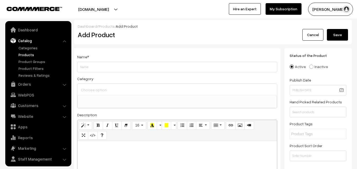
select select
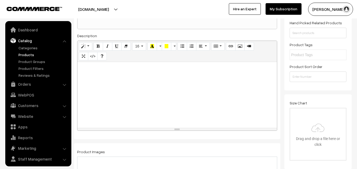
scroll to position [13, 0]
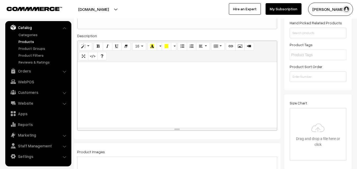
click at [100, 90] on div at bounding box center [176, 95] width 199 height 66
paste div
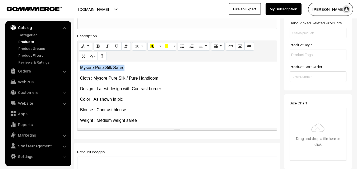
drag, startPoint x: 133, startPoint y: 67, endPoint x: 77, endPoint y: 66, distance: 56.0
click at [77, 66] on div "Name * Category Uppada Sarees Uppada Sarees > Uppada Plain Sarees Uppada Sarees…" at bounding box center [177, 54] width 206 height 170
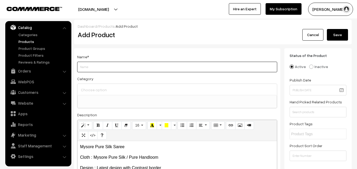
click at [88, 67] on input "Weight" at bounding box center [177, 67] width 200 height 11
paste input "Mysore Pure Silk Saree"
type input "Mysore Pure Silk Saree"
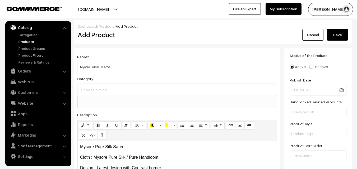
click at [95, 85] on div at bounding box center [176, 89] width 199 height 11
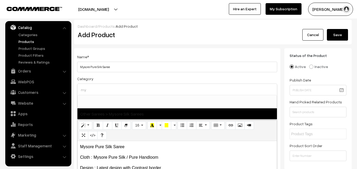
type input "my"
click at [110, 111] on span "Other Sarees > Mysore Silk Sarees" at bounding box center [176, 114] width 199 height 11
select select "17"
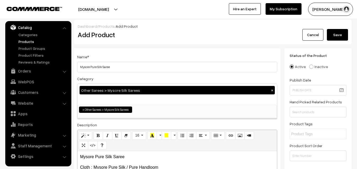
click at [126, 61] on div "Name * Mysore Pure Silk Saree" at bounding box center [177, 63] width 200 height 19
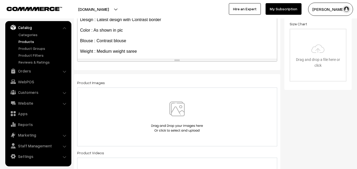
scroll to position [79, 0]
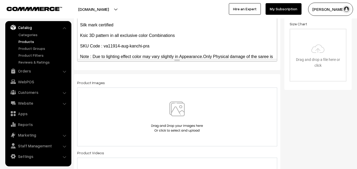
click at [174, 105] on img at bounding box center [177, 117] width 54 height 31
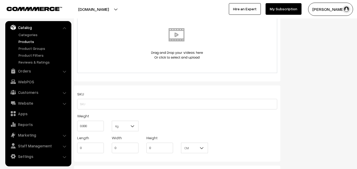
scroll to position [317, 0]
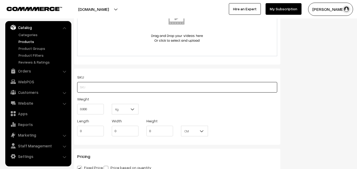
click at [85, 88] on input "text" at bounding box center [177, 87] width 200 height 11
paste input "va11914-aug-kanchi-pra"
type input "va11914-aug-kanchi-pra"
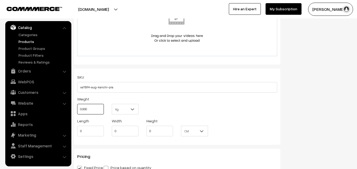
click at [88, 109] on input "0.000" at bounding box center [90, 109] width 27 height 11
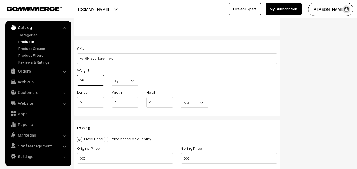
scroll to position [396, 0]
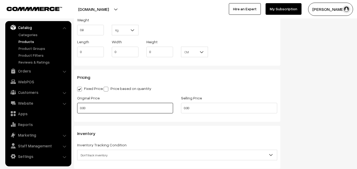
type input "0.80"
click at [87, 107] on input "0.00" at bounding box center [125, 108] width 96 height 11
type input "10200"
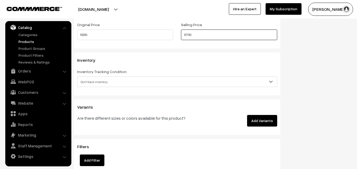
scroll to position [475, 0]
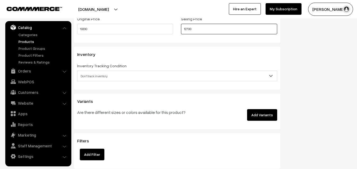
type input "12700"
click at [99, 79] on span "Don't track inventory" at bounding box center [176, 76] width 199 height 9
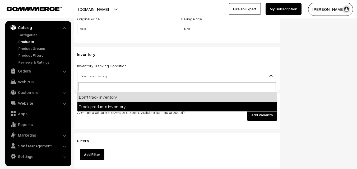
select select "2"
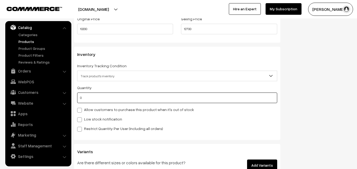
click at [97, 100] on input "0" at bounding box center [177, 98] width 200 height 11
type input "4"
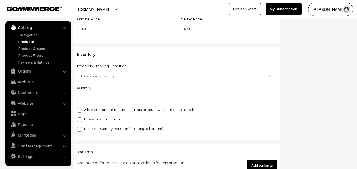
click at [94, 118] on label "Low stock notification" at bounding box center [99, 119] width 45 height 6
click at [81, 118] on input "Low stock notification" at bounding box center [78, 118] width 3 height 3
checkbox input "true"
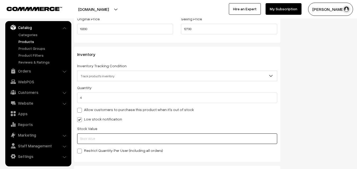
click at [93, 134] on input "text" at bounding box center [177, 139] width 200 height 11
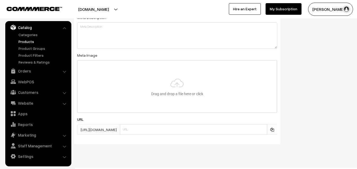
scroll to position [786, 0]
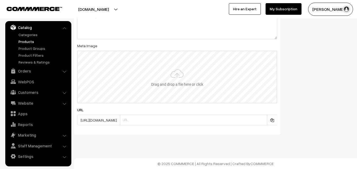
type input "2"
click at [174, 82] on input "file" at bounding box center [177, 77] width 199 height 52
type input "C:\fakepath\mysore-saree-va11914-aug.jpeg"
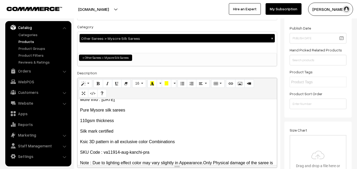
scroll to position [0, 0]
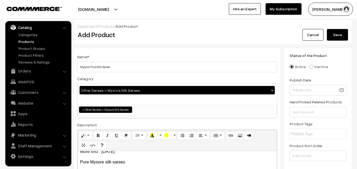
click at [339, 36] on button "Save" at bounding box center [337, 35] width 21 height 12
